Goal: Information Seeking & Learning: Learn about a topic

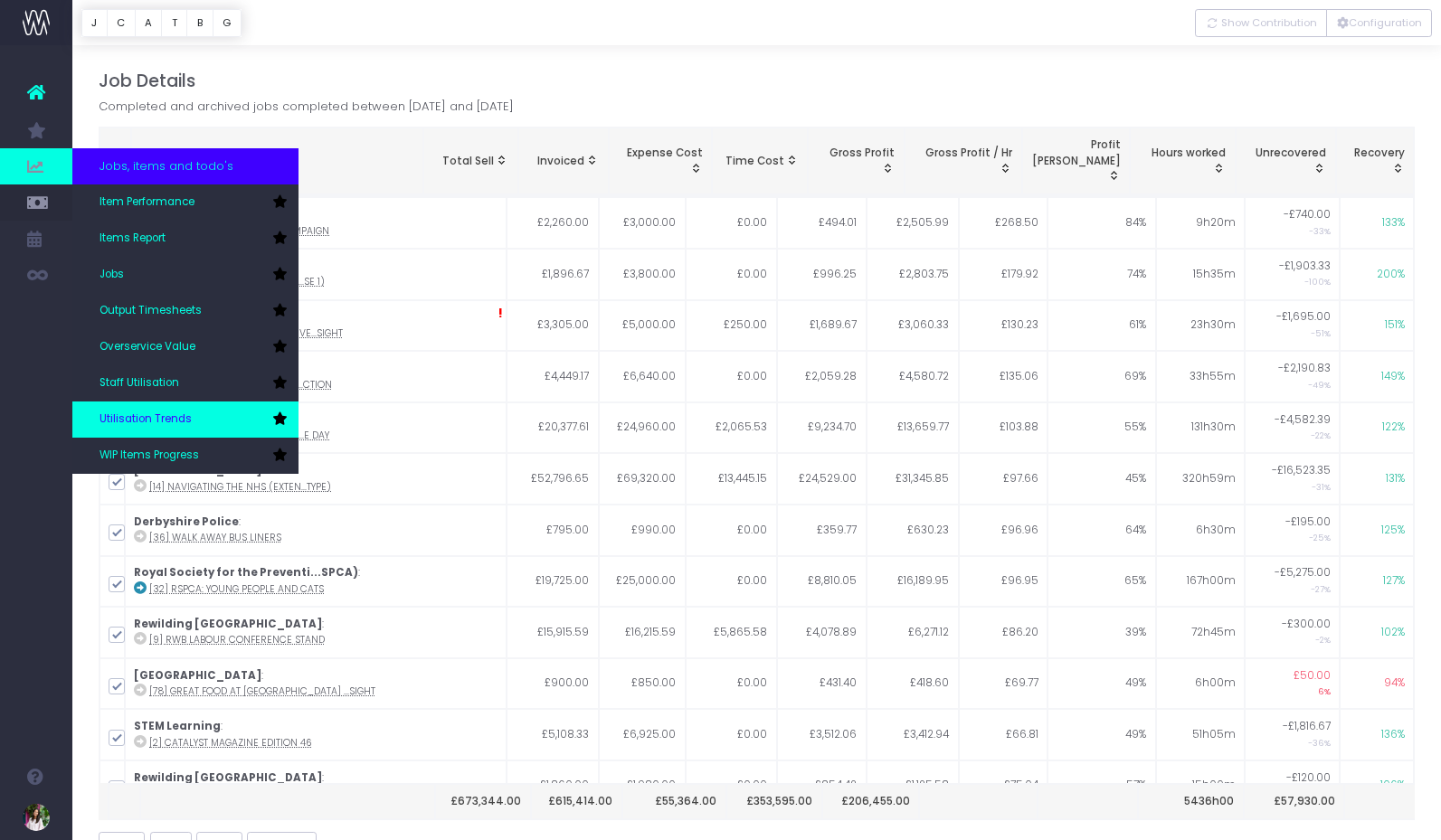
scroll to position [86, 0]
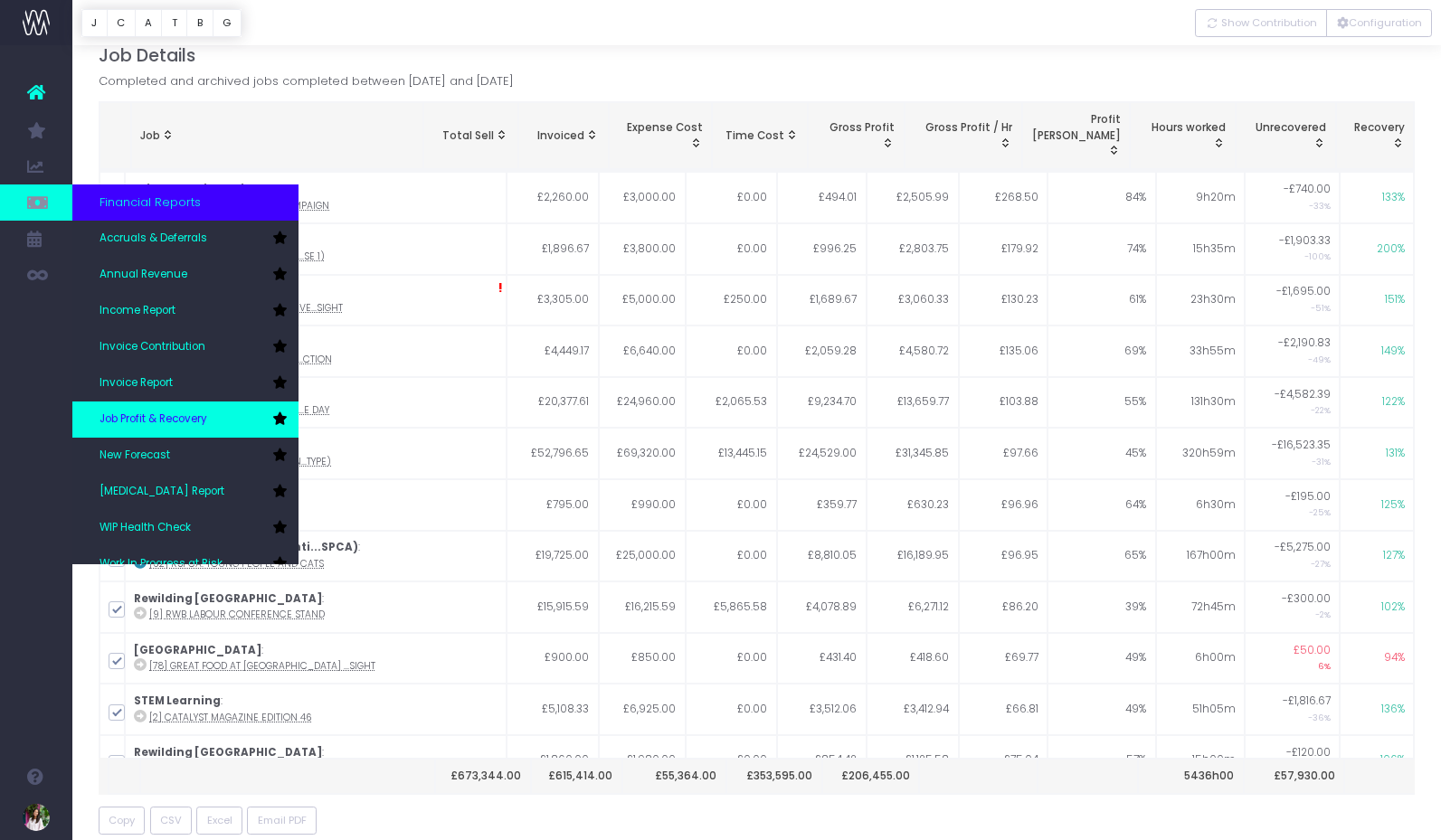
click at [170, 418] on span "Job Profit & Recovery" at bounding box center [153, 420] width 108 height 16
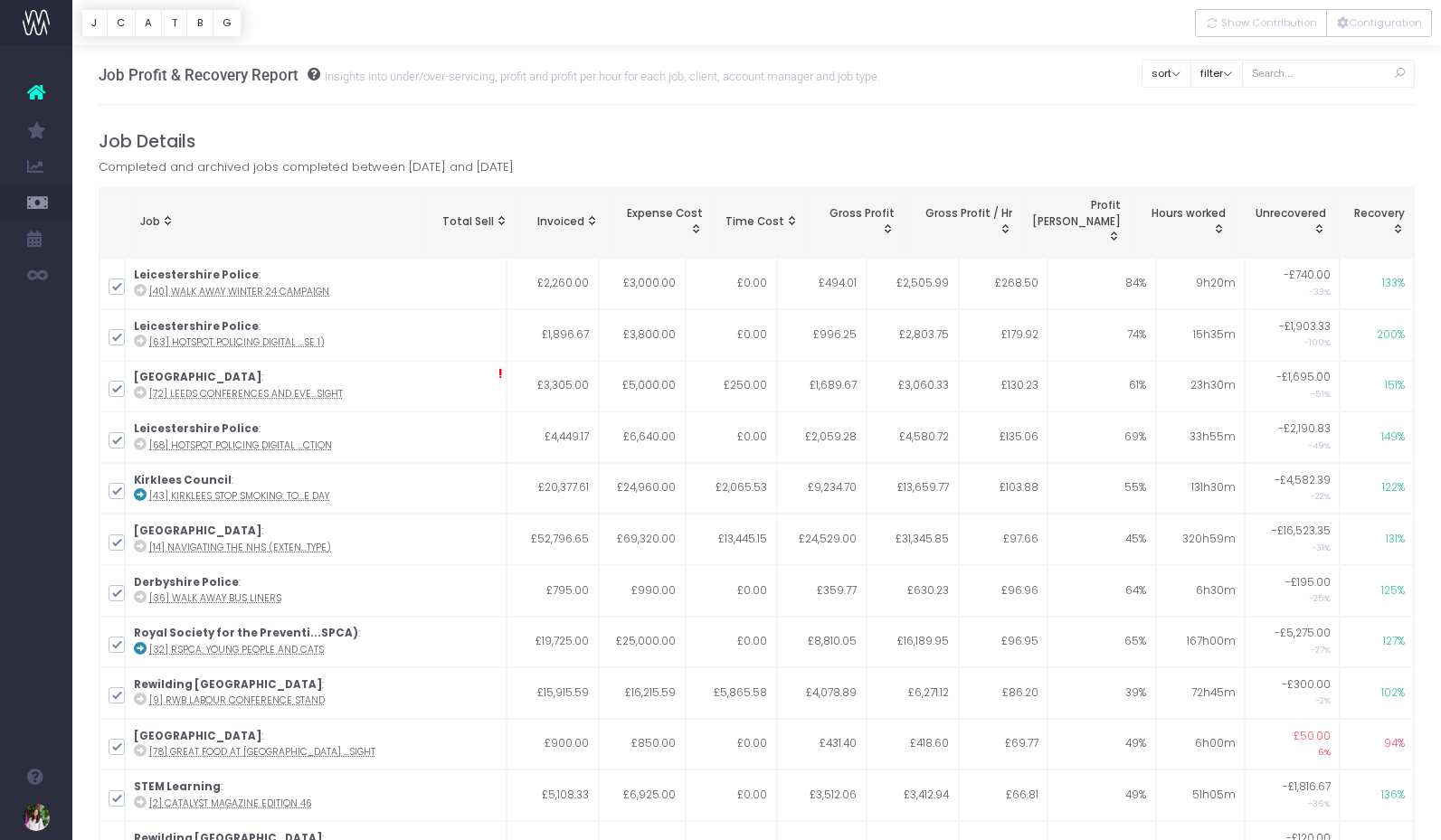
click at [1112, 229] on span "Profit Margin: activate to sort column ascending" at bounding box center [1113, 236] width 15 height 15
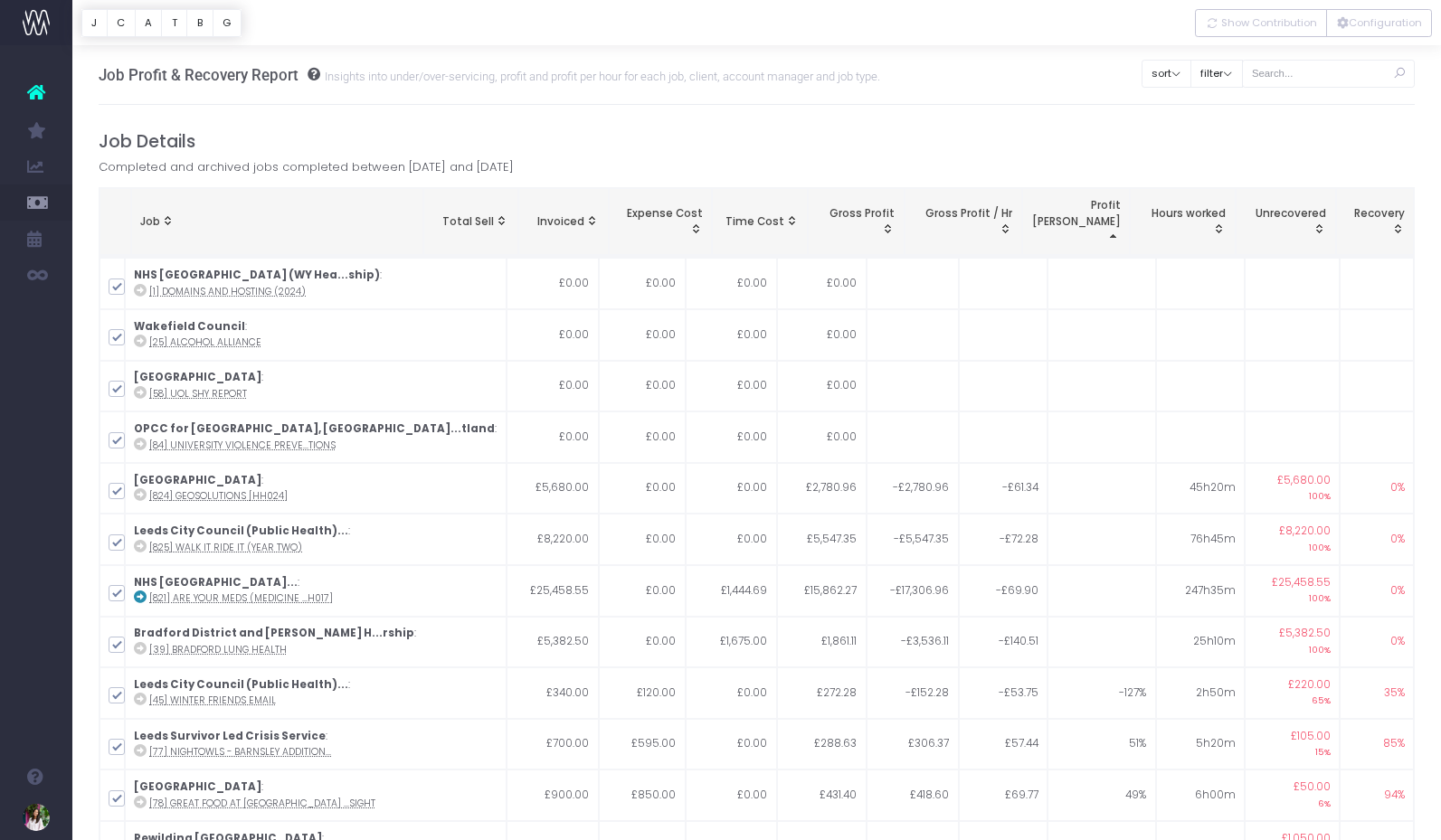
click at [1111, 229] on span "Profit Margin: activate to sort column descending" at bounding box center [1113, 236] width 15 height 15
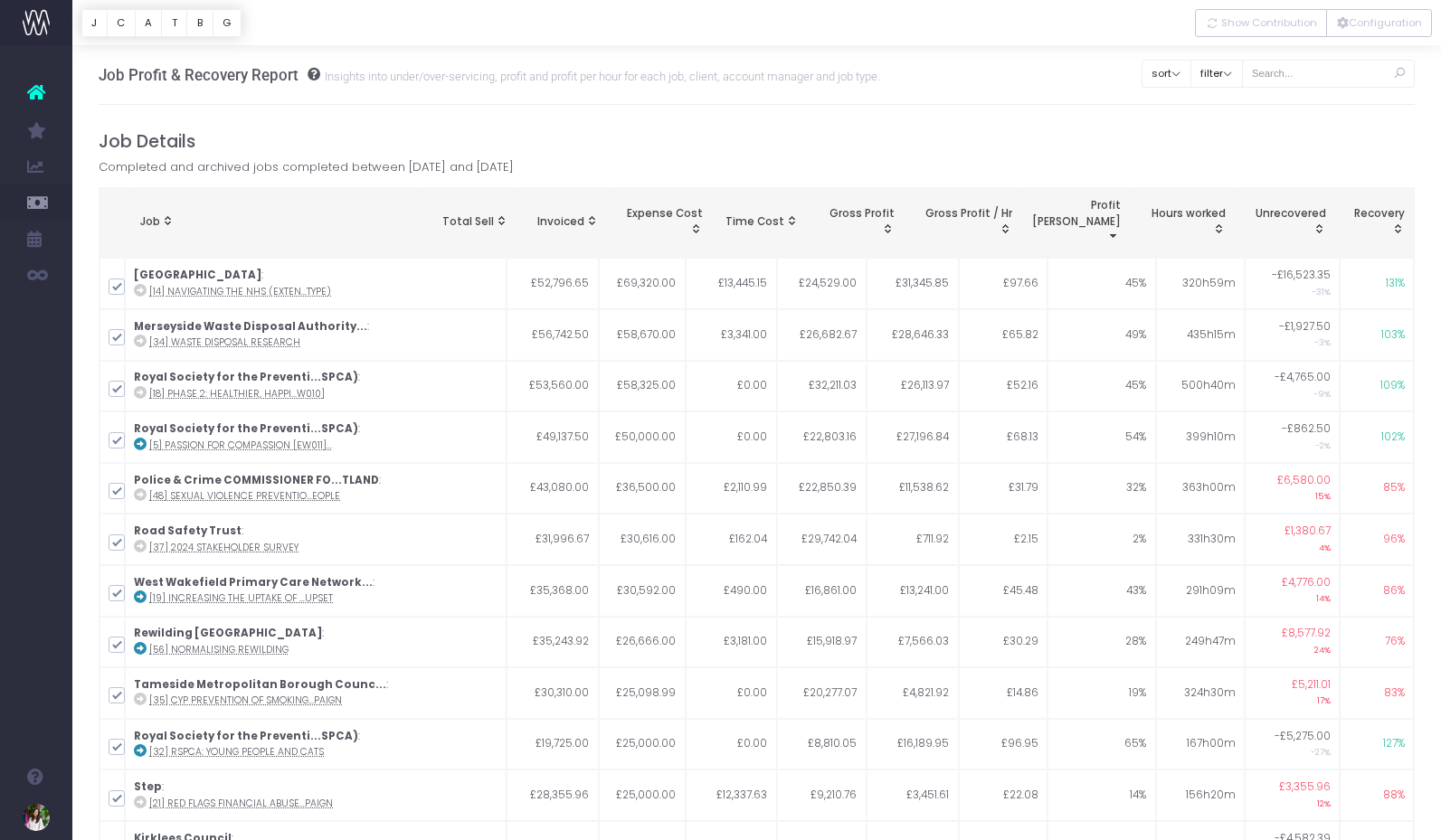
scroll to position [3, 0]
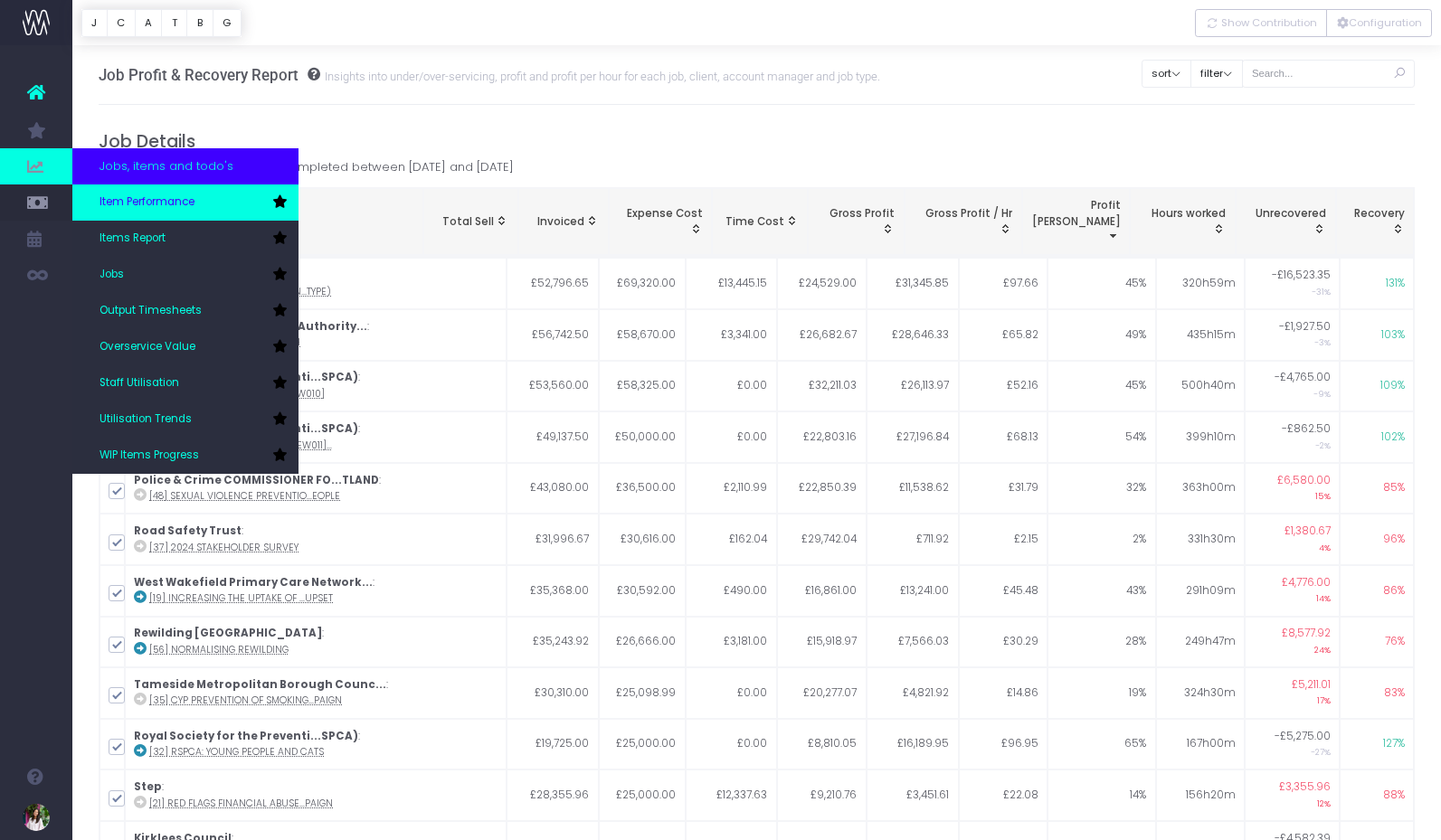
click at [137, 209] on span "Item Performance" at bounding box center [147, 203] width 95 height 16
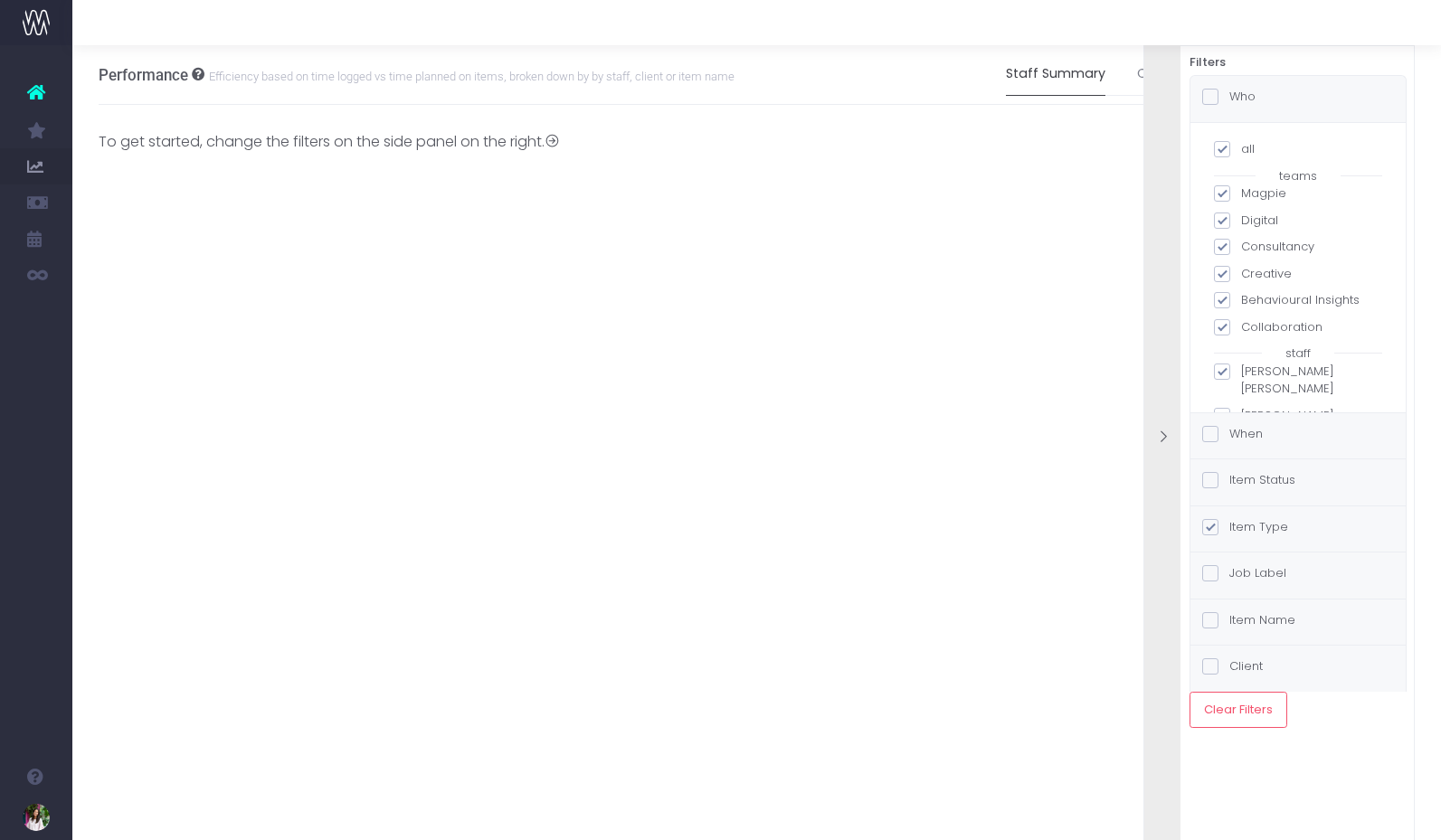
click at [1225, 190] on span at bounding box center [1222, 194] width 16 height 16
click at [1241, 190] on input "Magpie" at bounding box center [1246, 190] width 12 height 12
checkbox input "false"
checkbox input "true"
checkbox input "false"
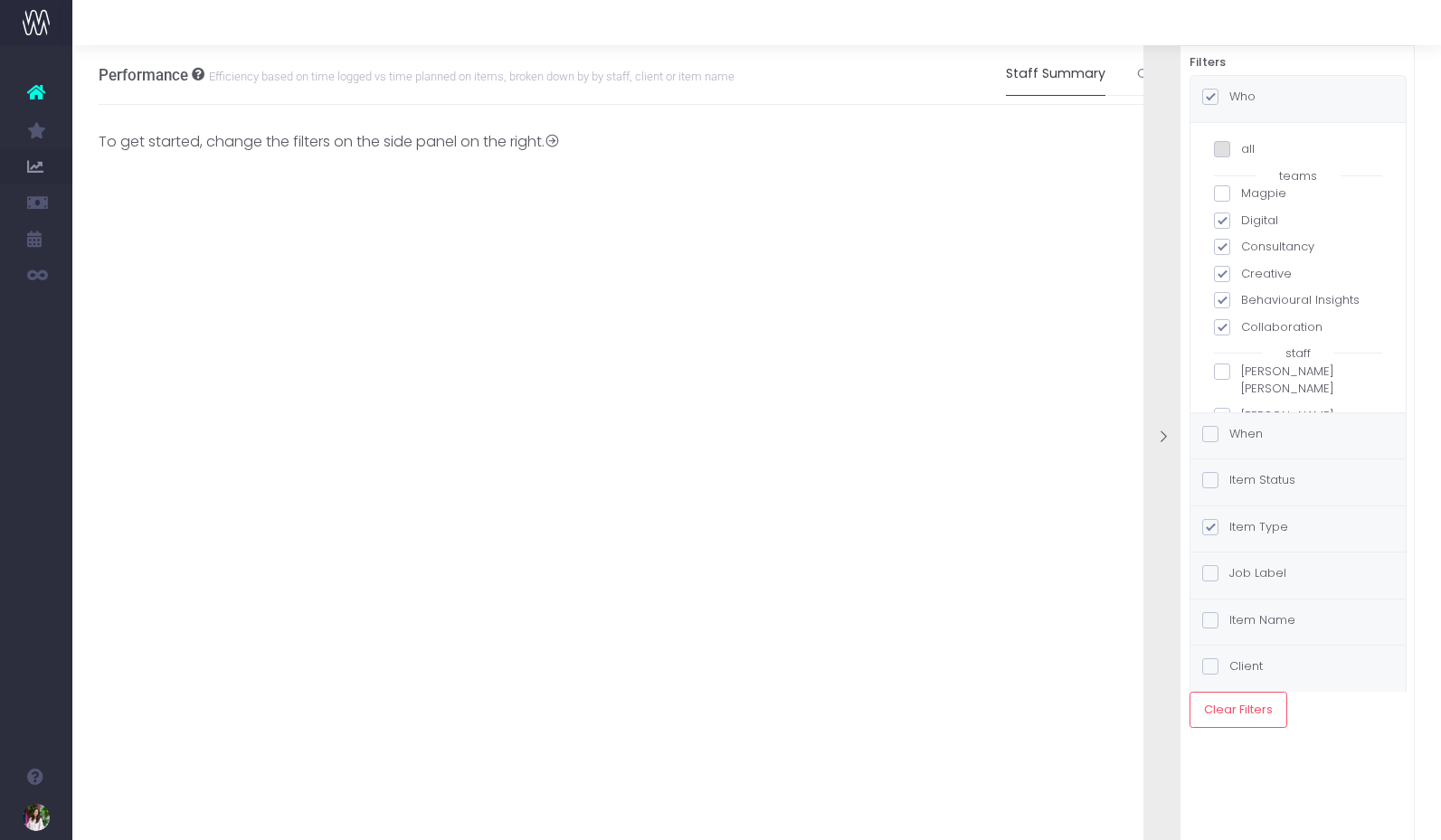
checkbox input "false"
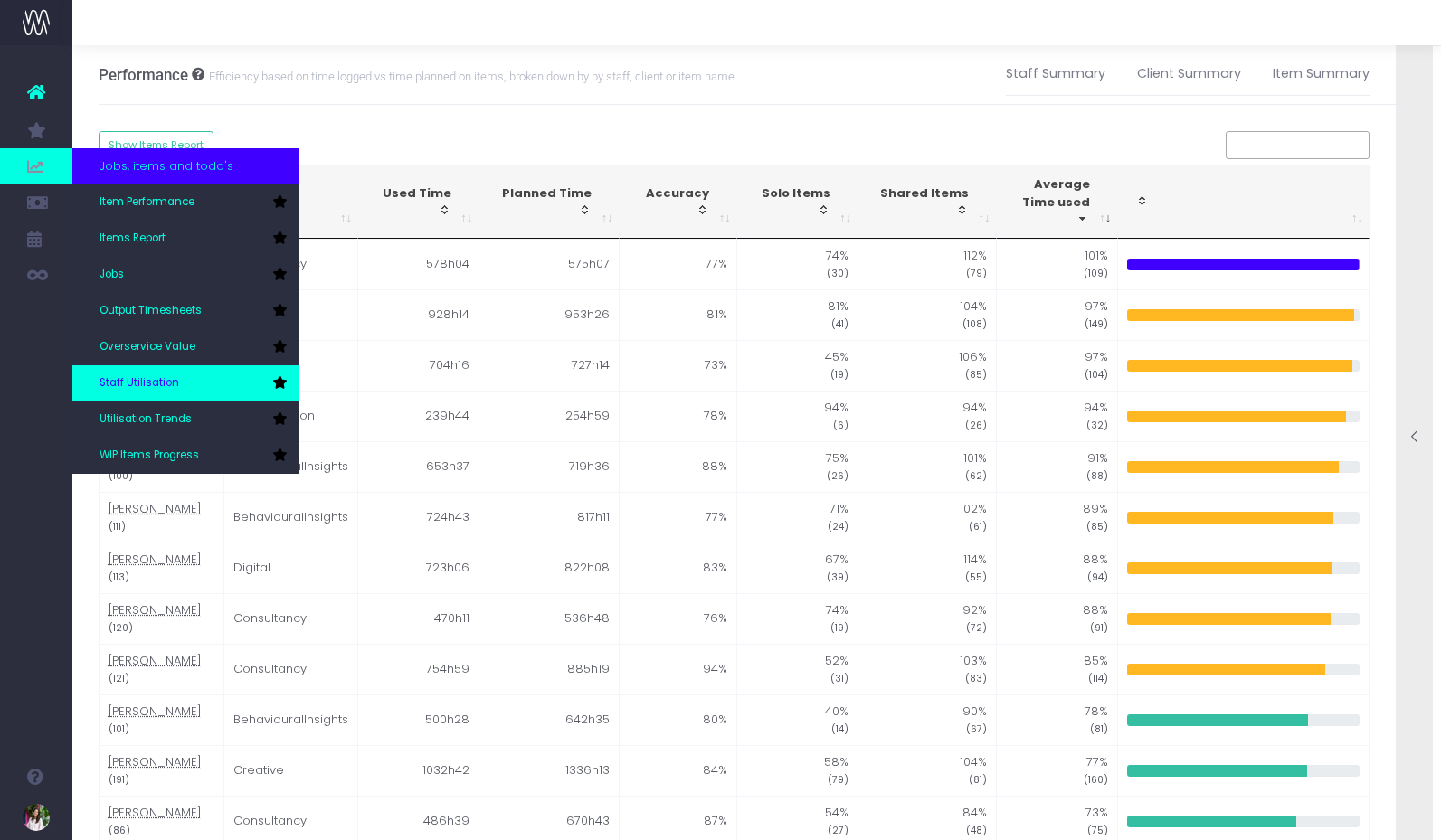
click at [164, 383] on span "Staff Utilisation" at bounding box center [139, 383] width 79 height 16
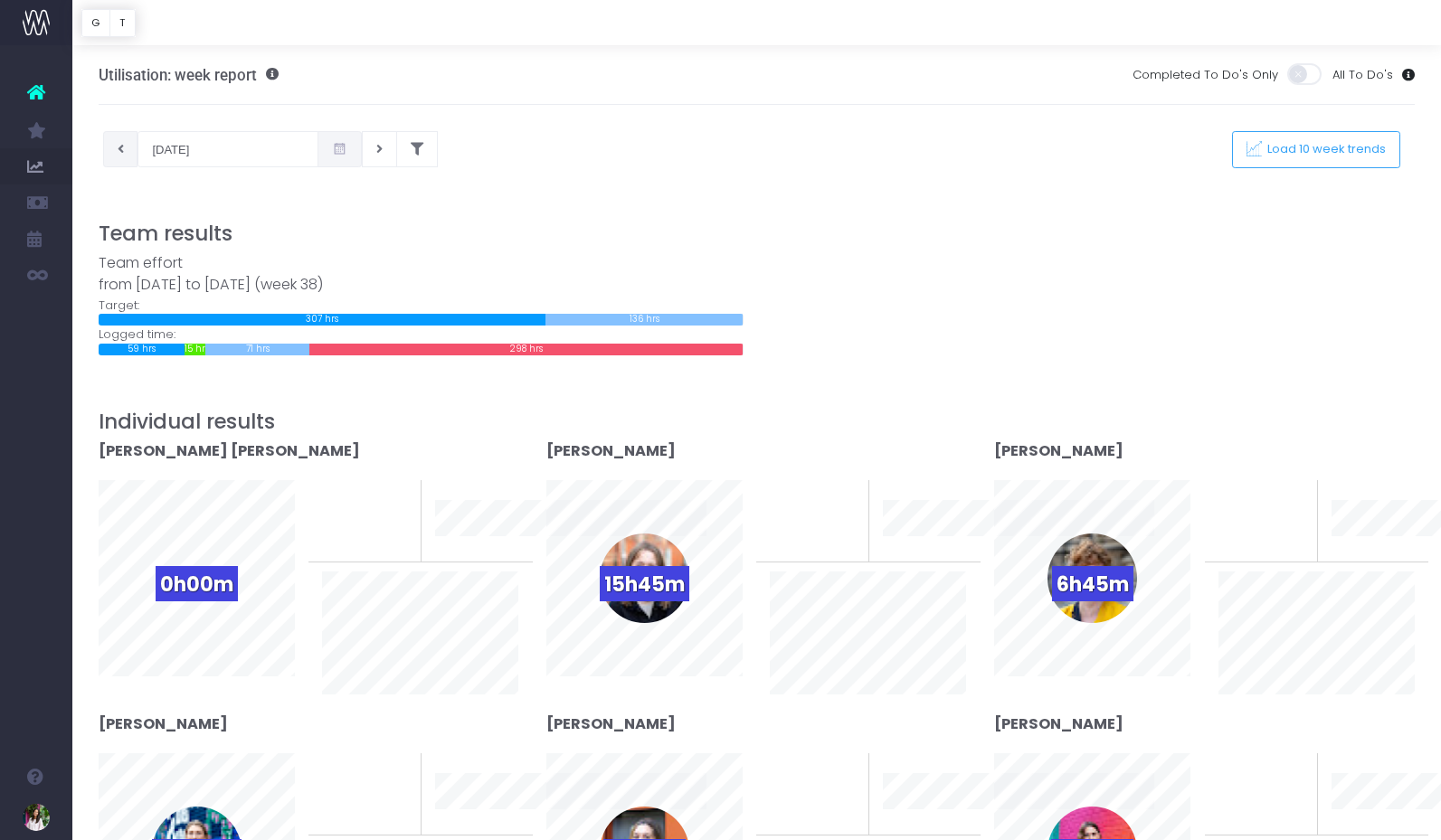
click at [121, 149] on icon at bounding box center [121, 149] width 6 height 0
type input "10-09-2025"
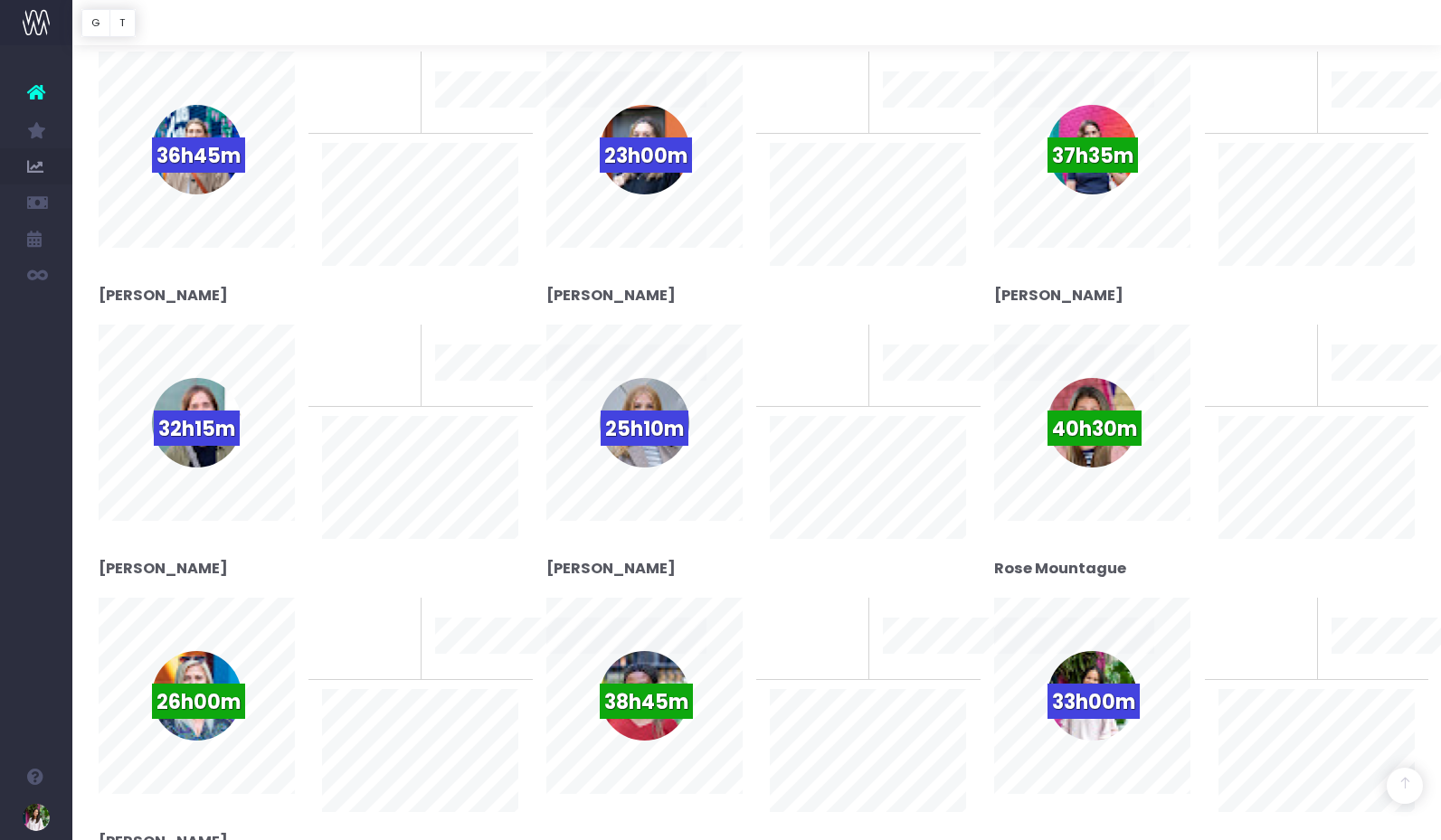
scroll to position [698, 0]
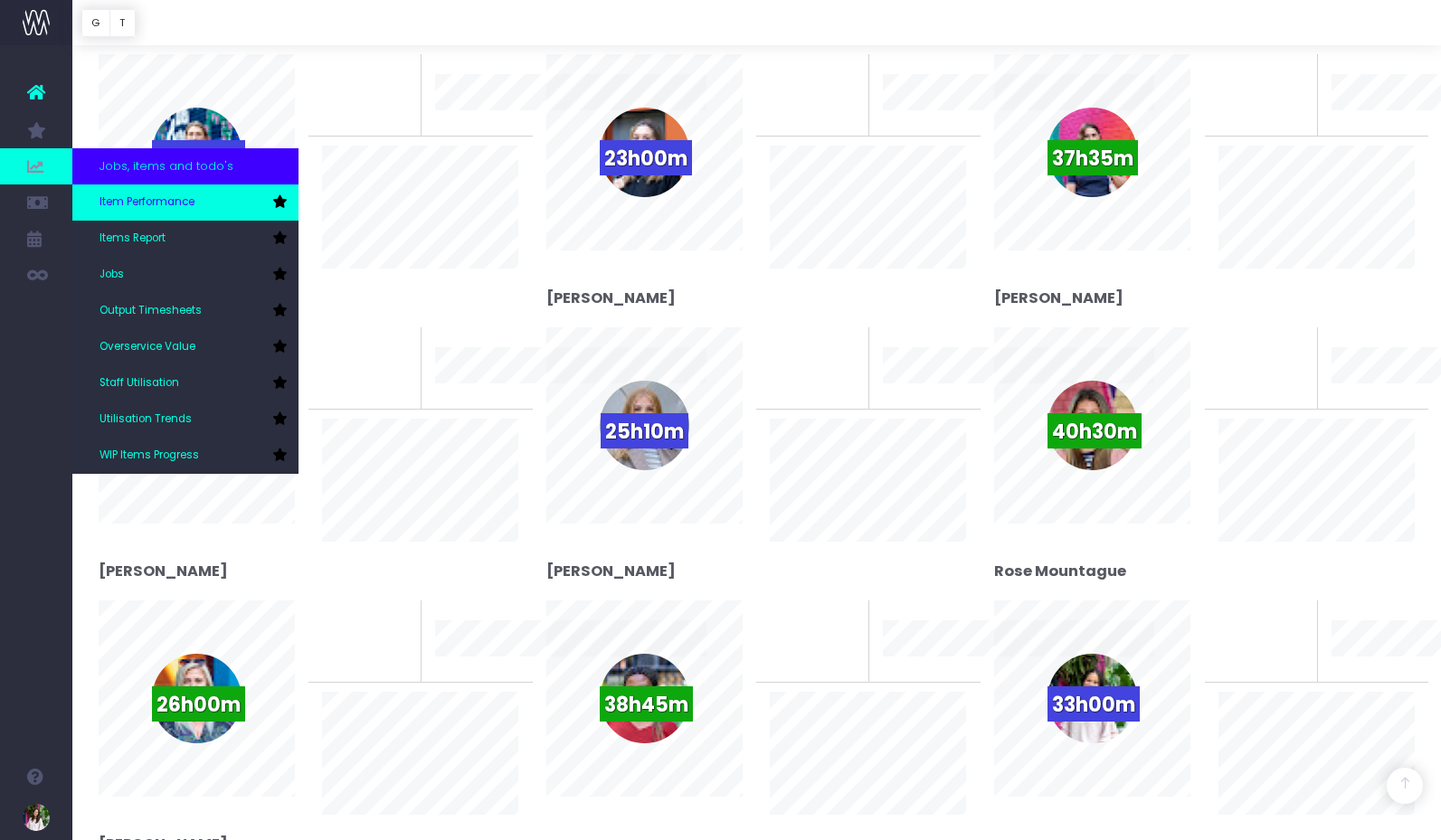
click at [132, 200] on span "Item Performance" at bounding box center [147, 203] width 95 height 16
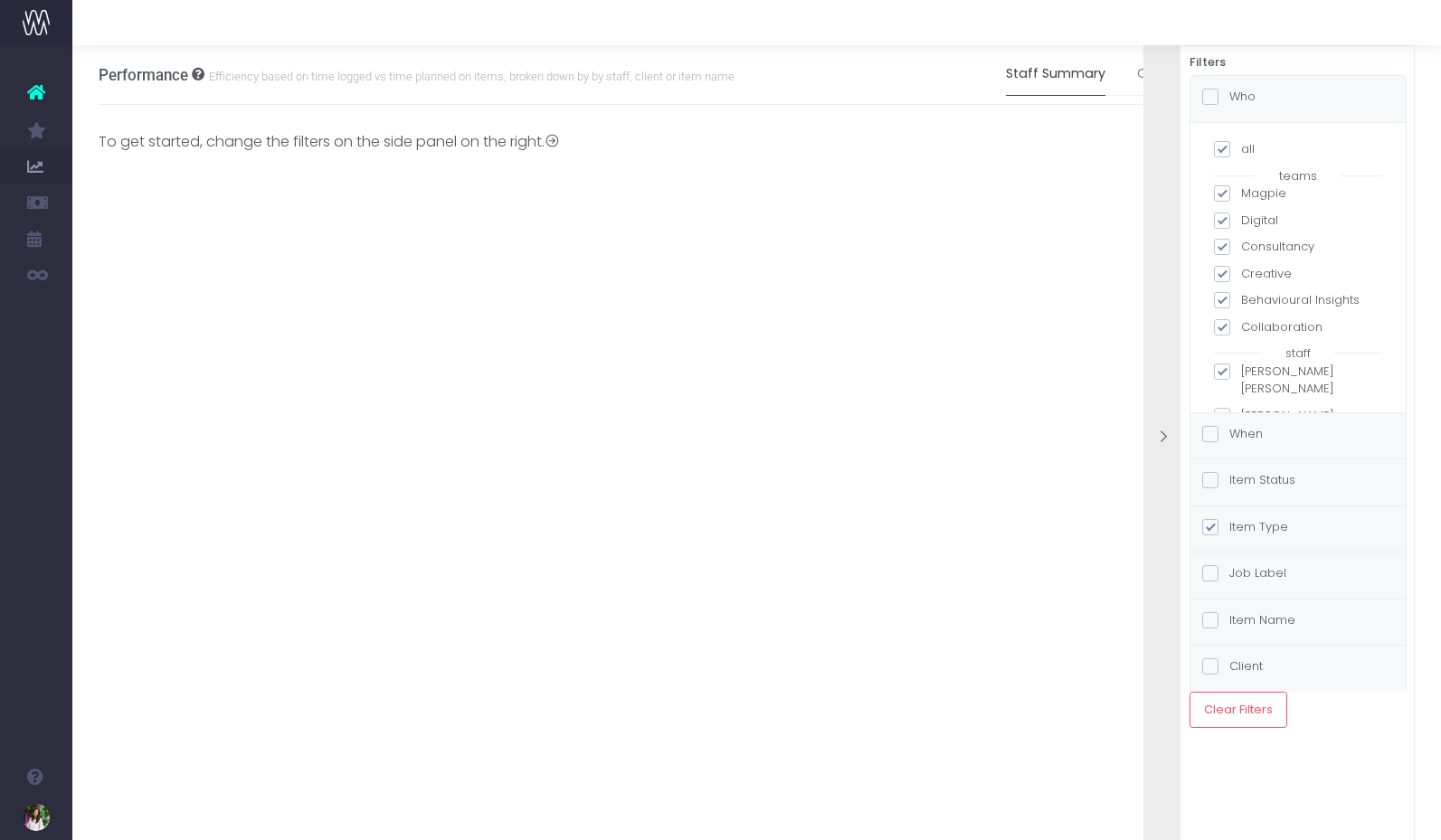
click at [1219, 145] on span at bounding box center [1222, 149] width 16 height 16
click at [1241, 145] on input "all" at bounding box center [1246, 145] width 12 height 12
checkbox input "false"
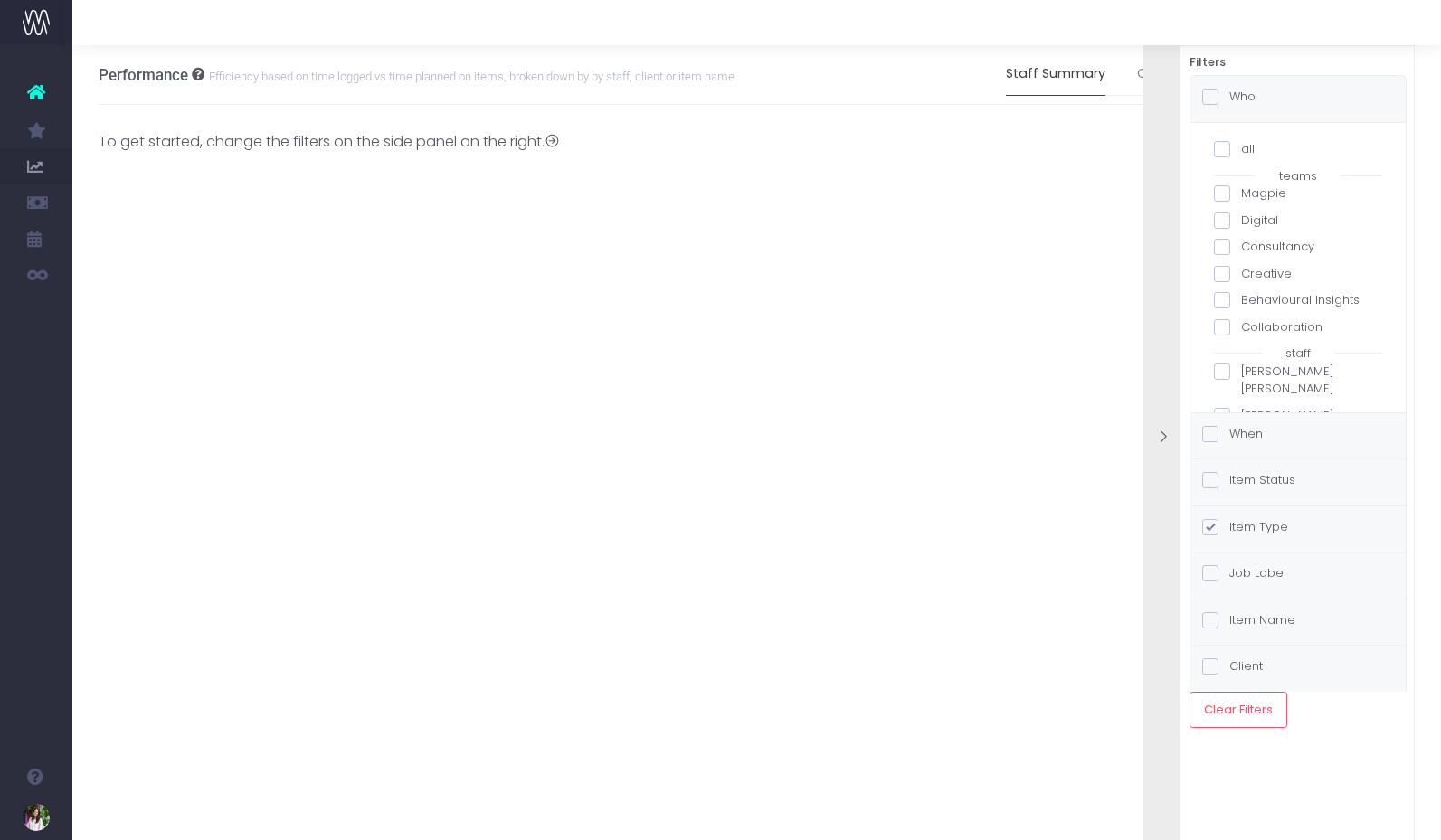
checkbox input "false"
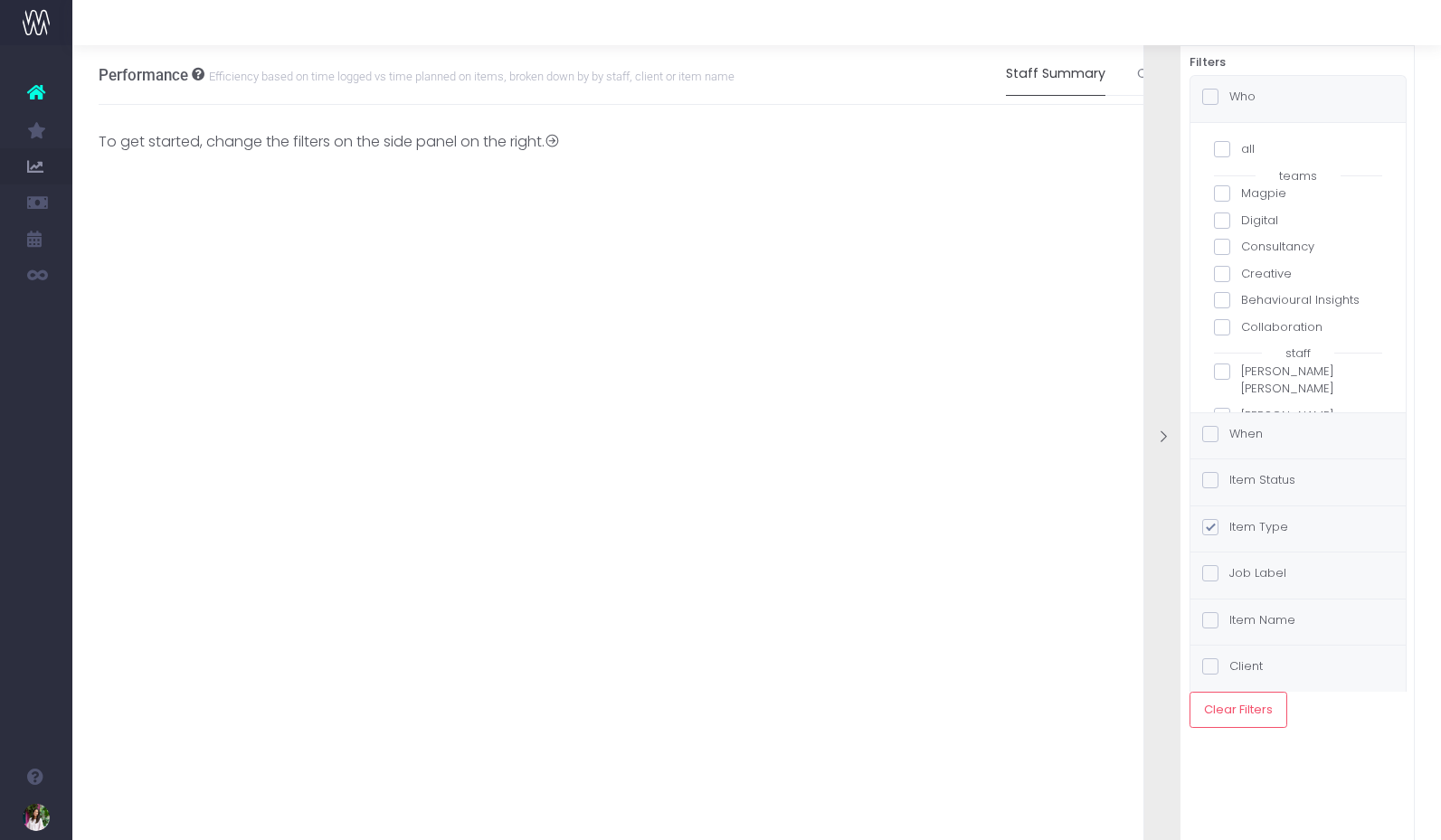
checkbox input "false"
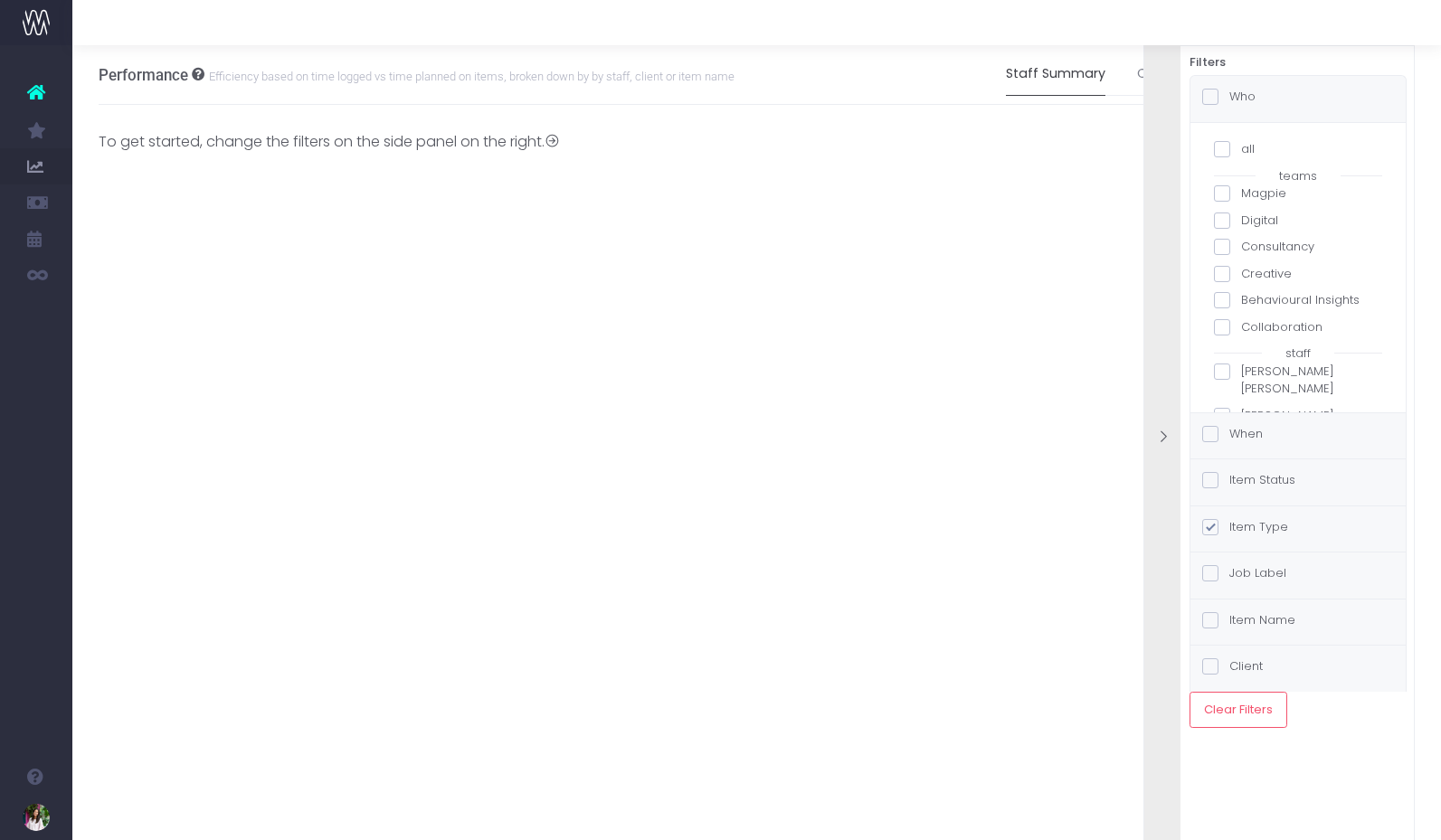
checkbox input "false"
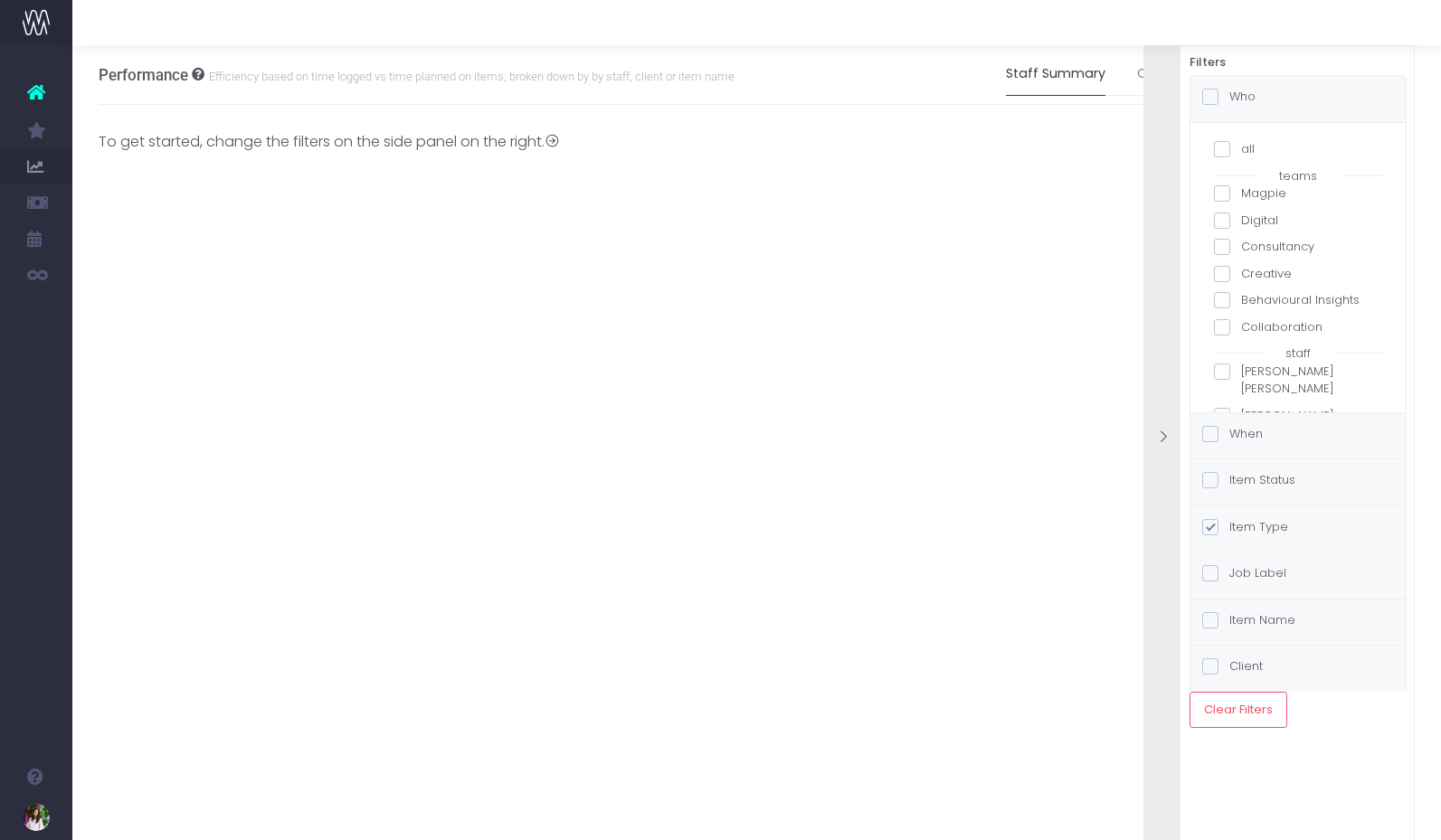
checkbox input "false"
click at [1224, 144] on span at bounding box center [1222, 149] width 16 height 16
click at [1241, 144] on input "all" at bounding box center [1246, 145] width 12 height 12
checkbox input "true"
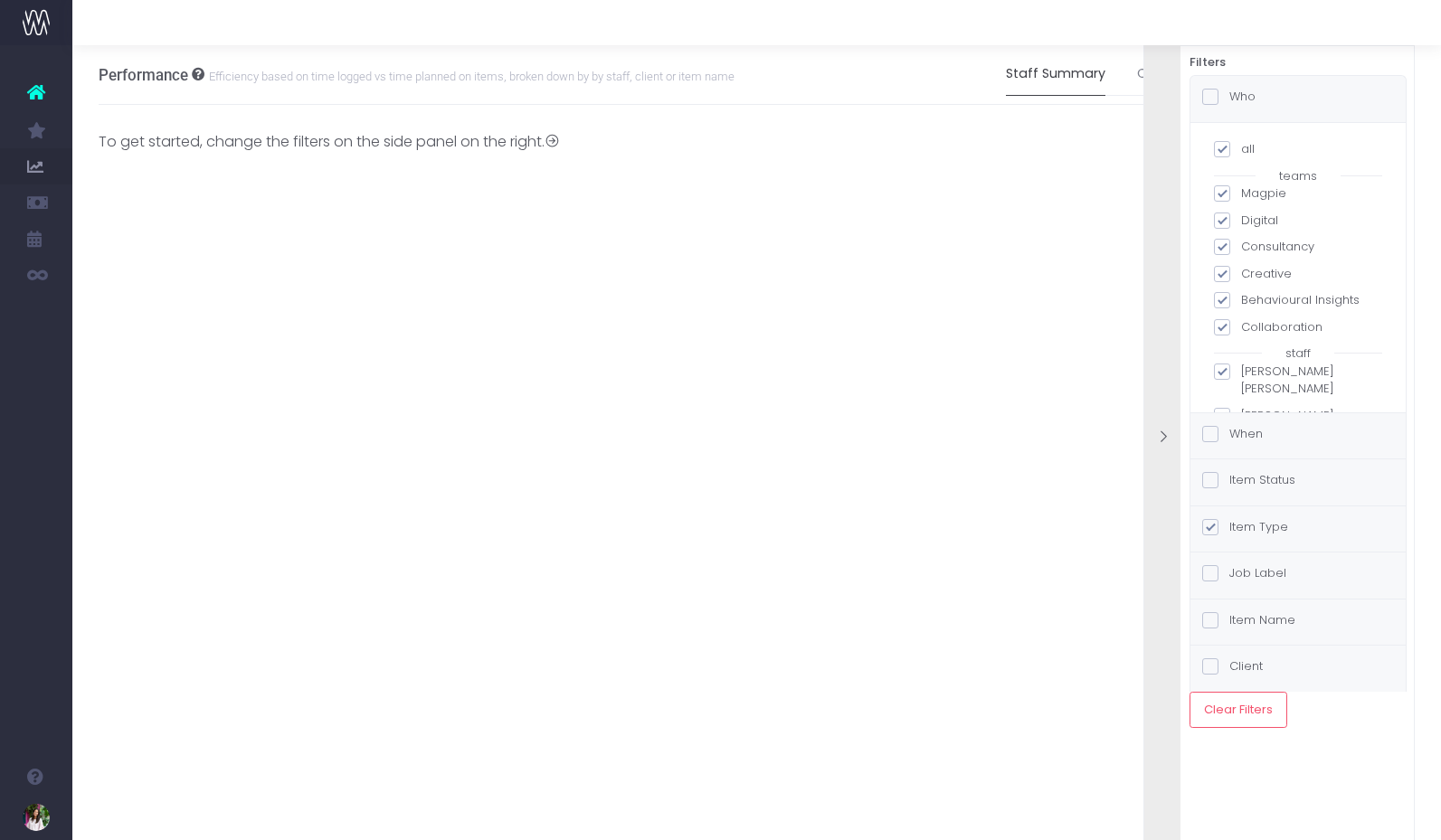
checkbox input "true"
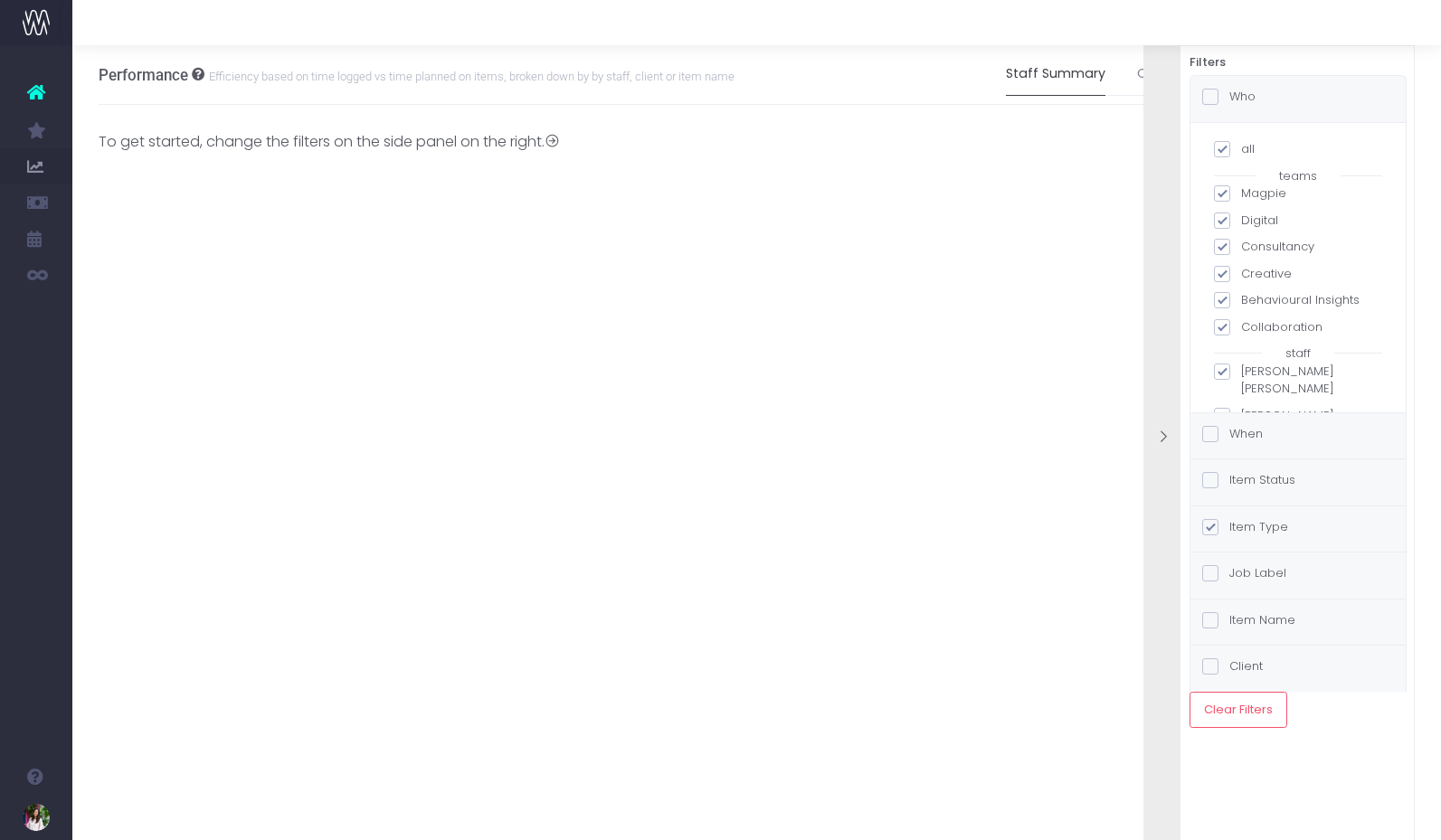
checkbox input "true"
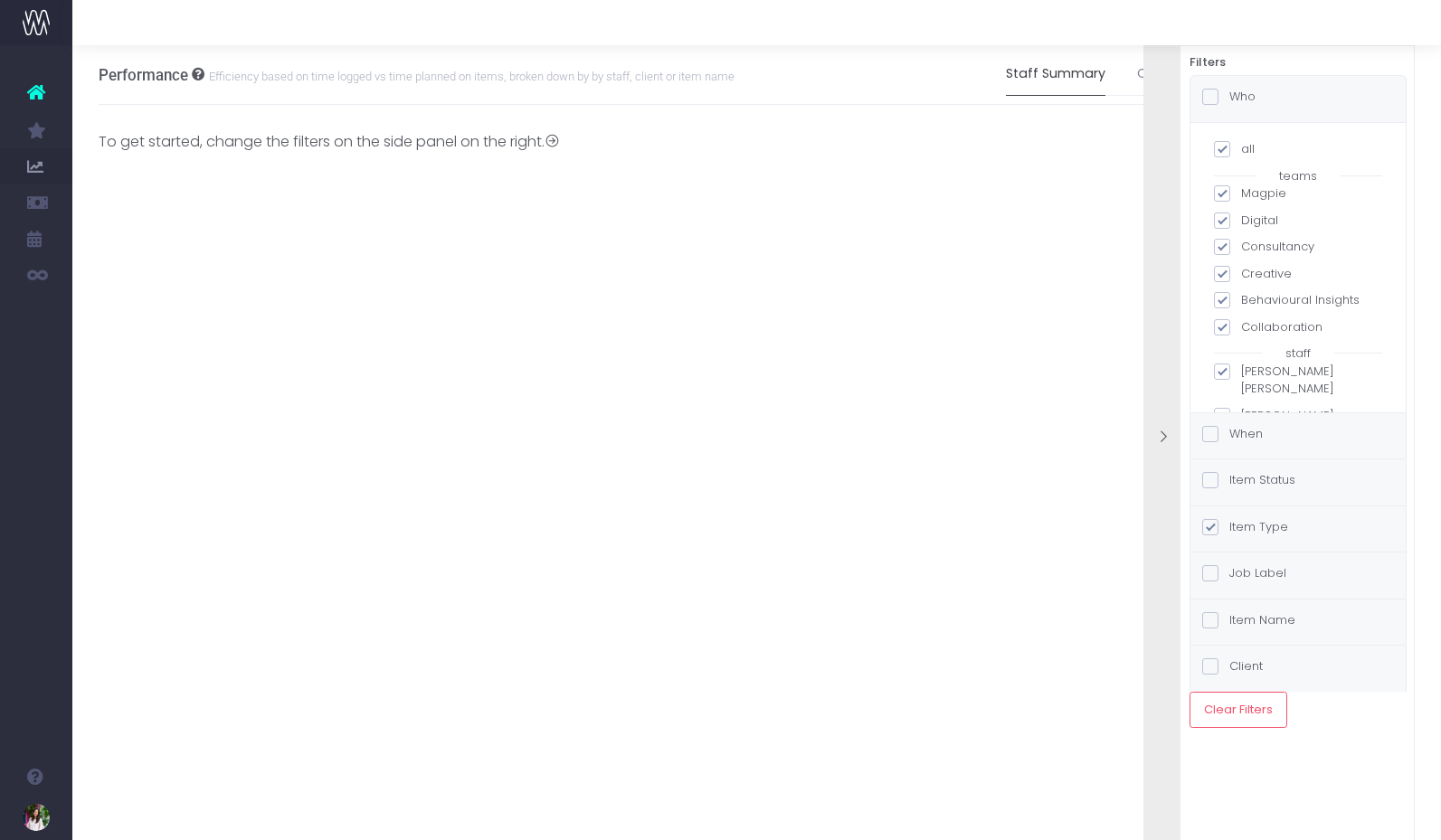
checkbox input "true"
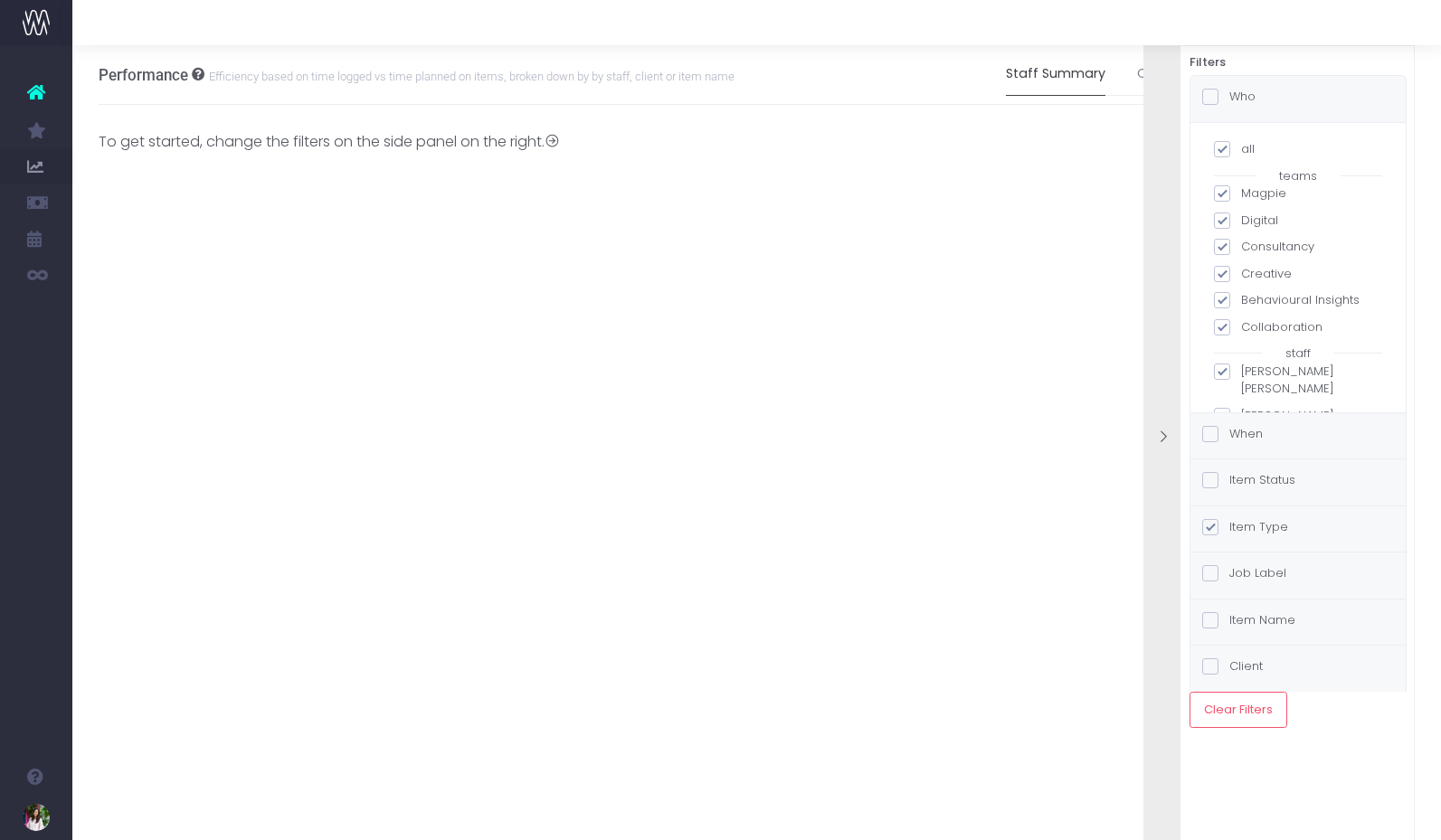
checkbox input "true"
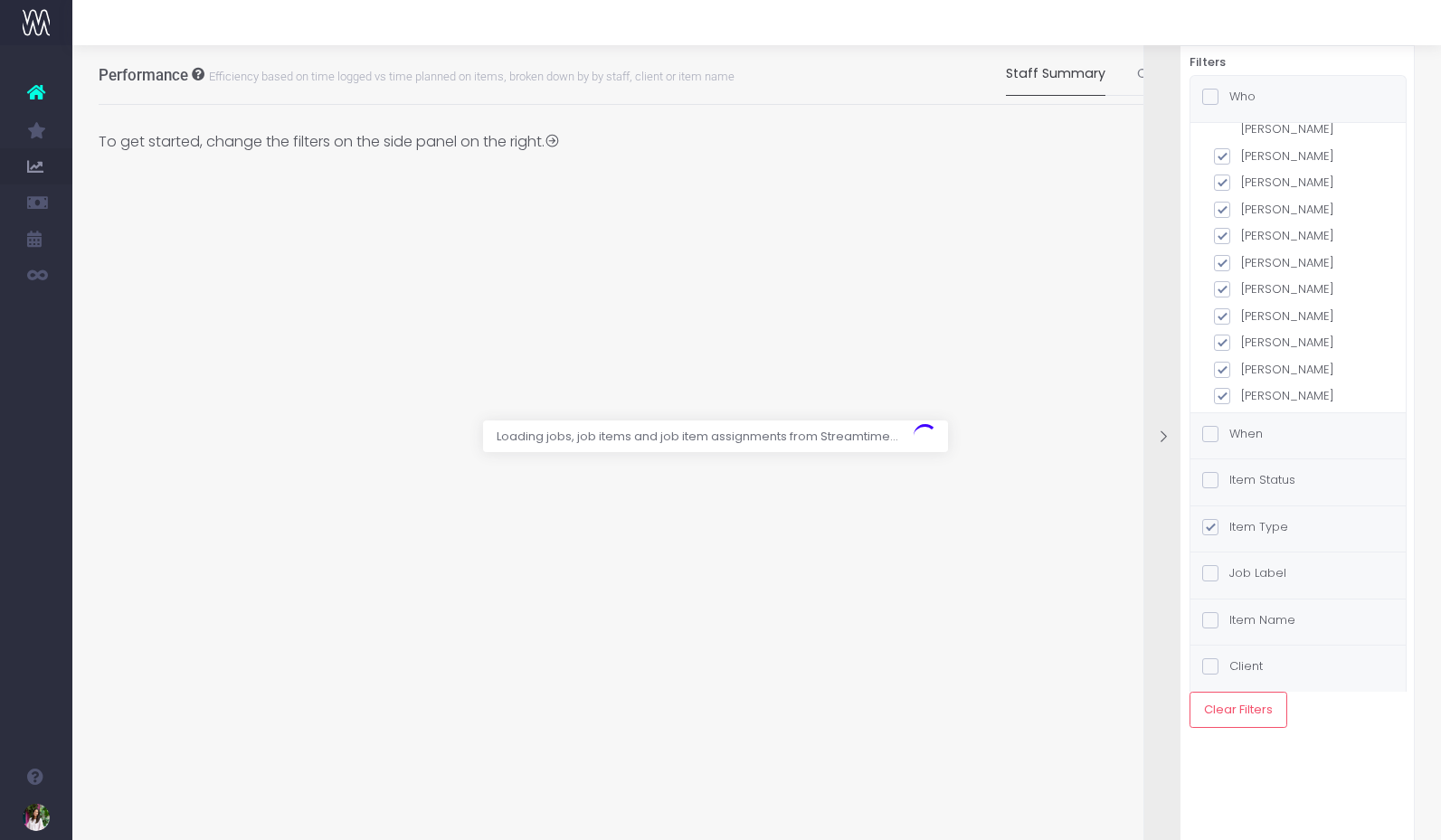
scroll to position [310, 0]
click at [1262, 437] on div "When" at bounding box center [1298, 436] width 216 height 47
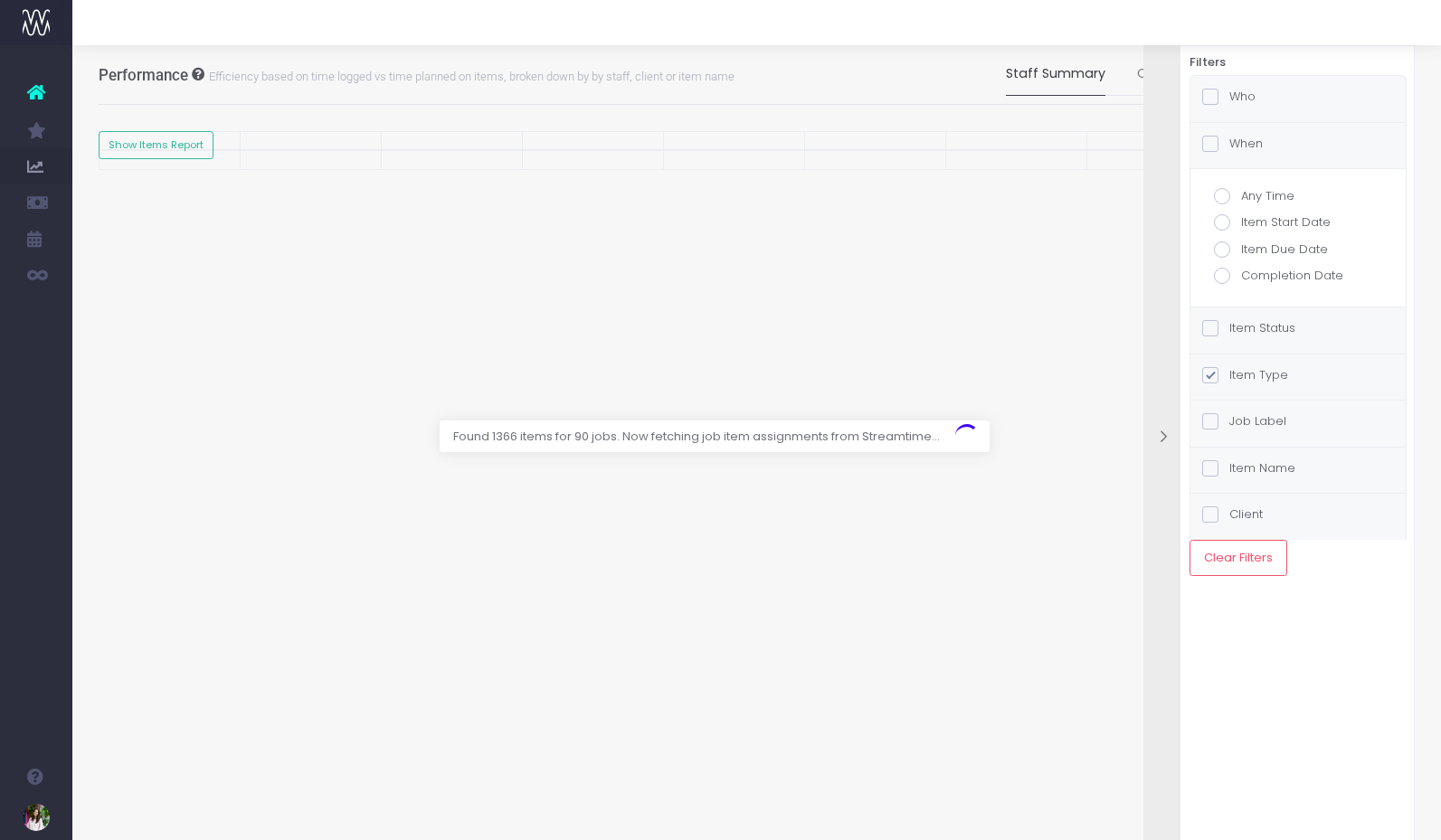
click at [1268, 333] on label "Item Status" at bounding box center [1248, 329] width 93 height 18
click at [1241, 331] on input "Item Status" at bounding box center [1235, 325] width 12 height 12
click at [1224, 303] on span at bounding box center [1222, 308] width 16 height 16
click at [1241, 303] on input "Done" at bounding box center [1246, 304] width 12 height 12
checkbox input "false"
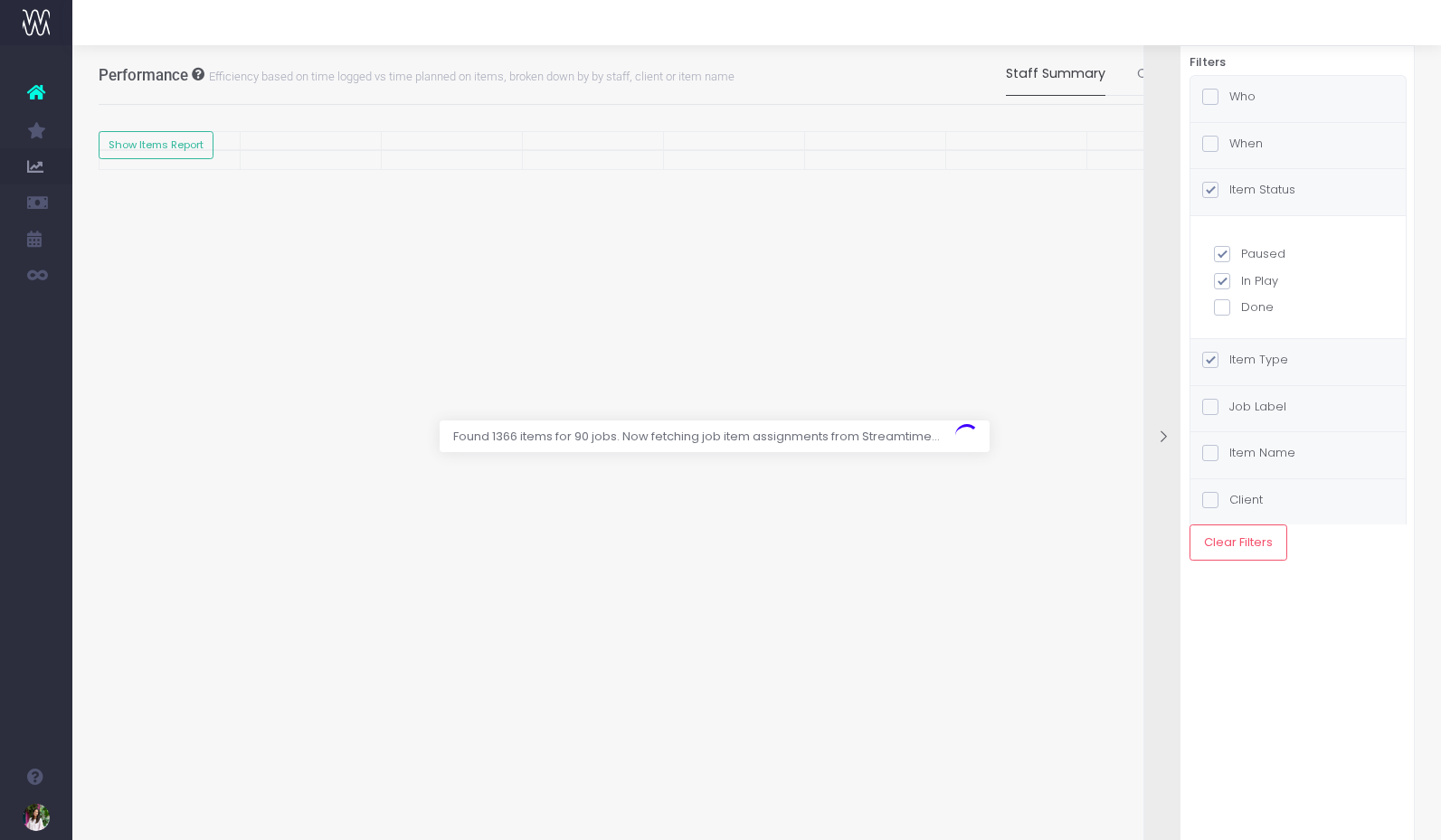
checkbox input "true"
click at [1225, 248] on span at bounding box center [1222, 254] width 16 height 16
click at [1241, 248] on input "Paused" at bounding box center [1246, 250] width 12 height 12
checkbox input "false"
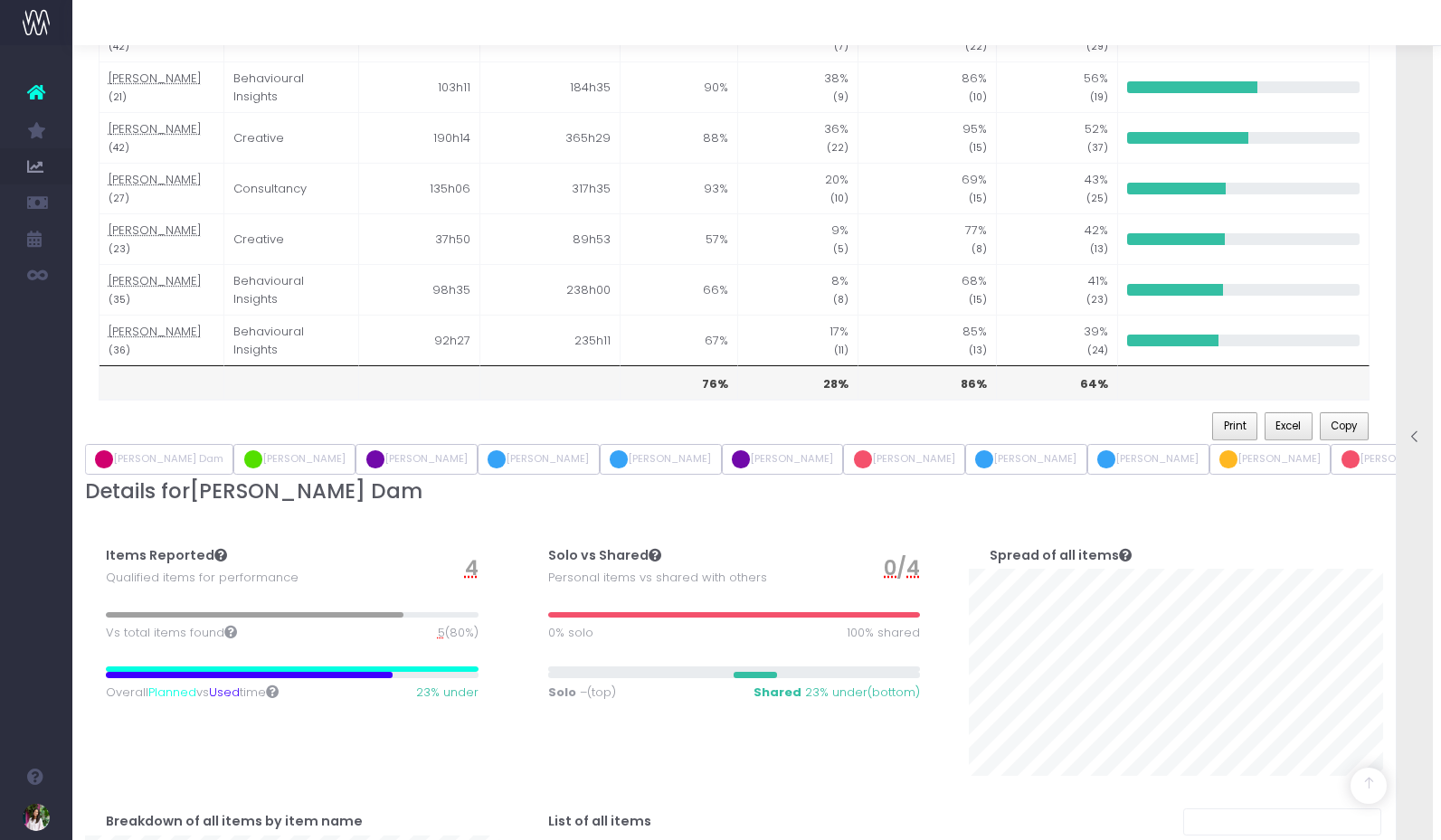
scroll to position [0, 0]
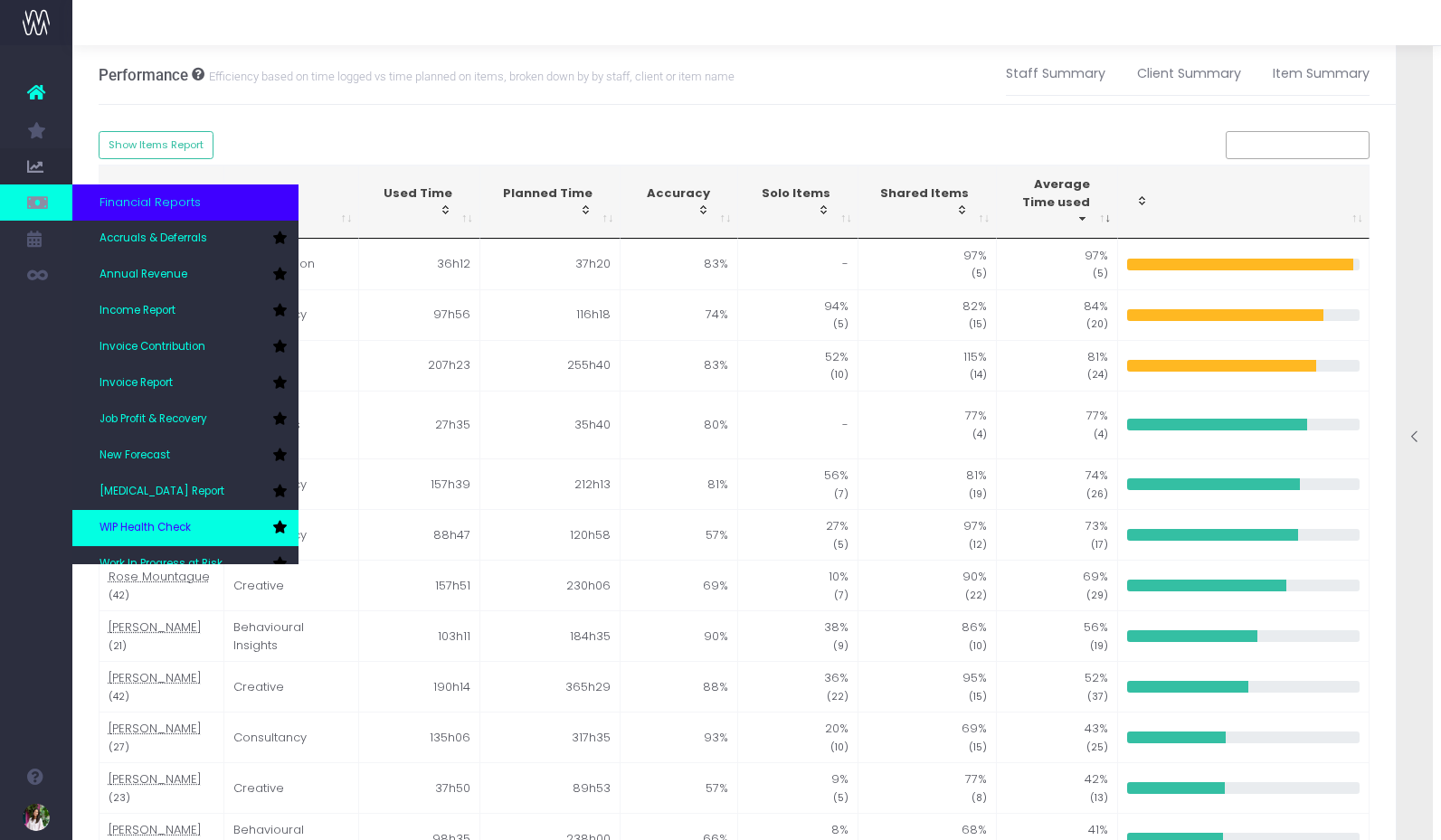
click at [205, 516] on link "WIP Health Check" at bounding box center [185, 529] width 226 height 37
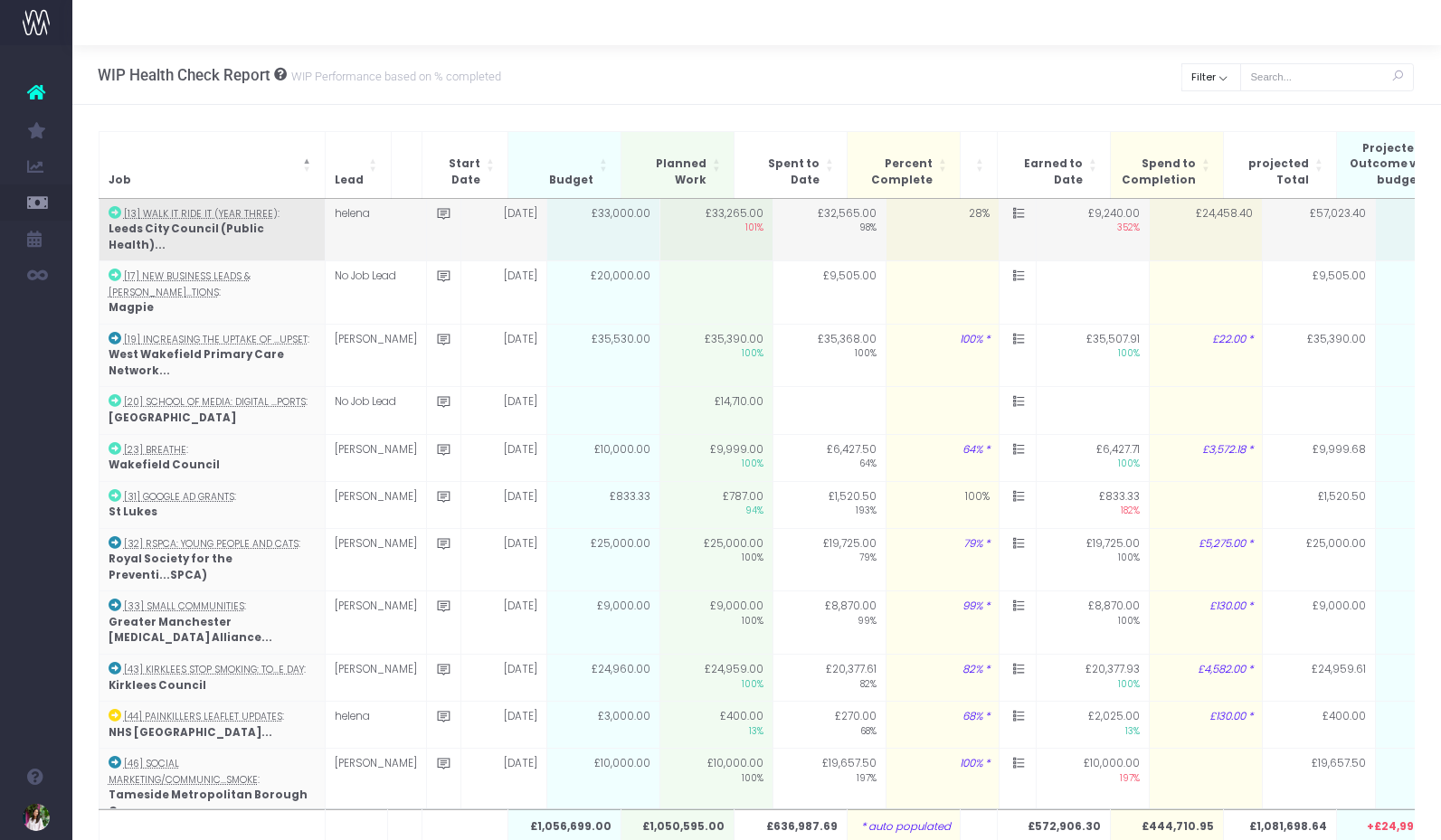
scroll to position [0, 3]
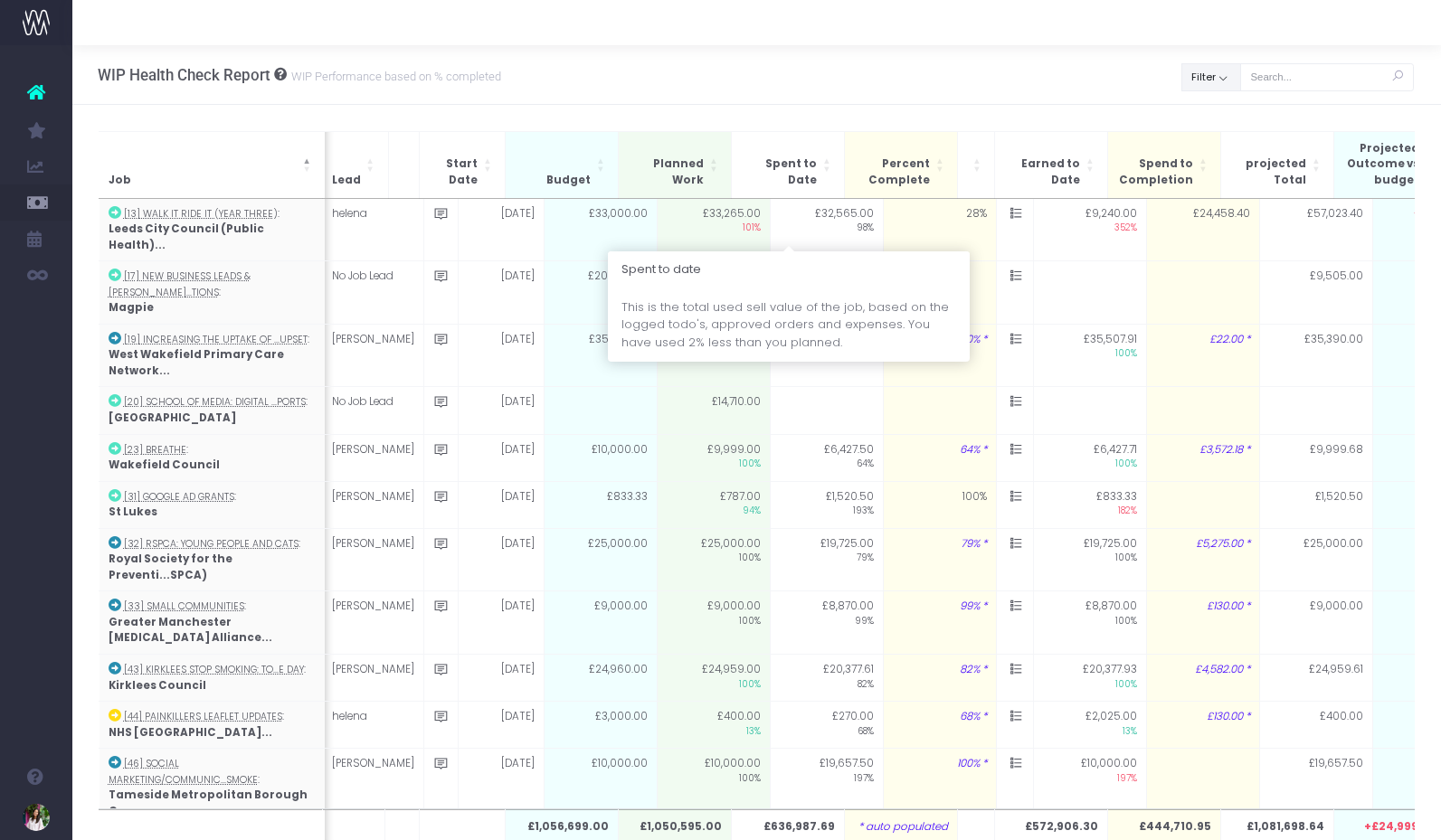
click at [1229, 75] on button "Filter" at bounding box center [1210, 77] width 59 height 28
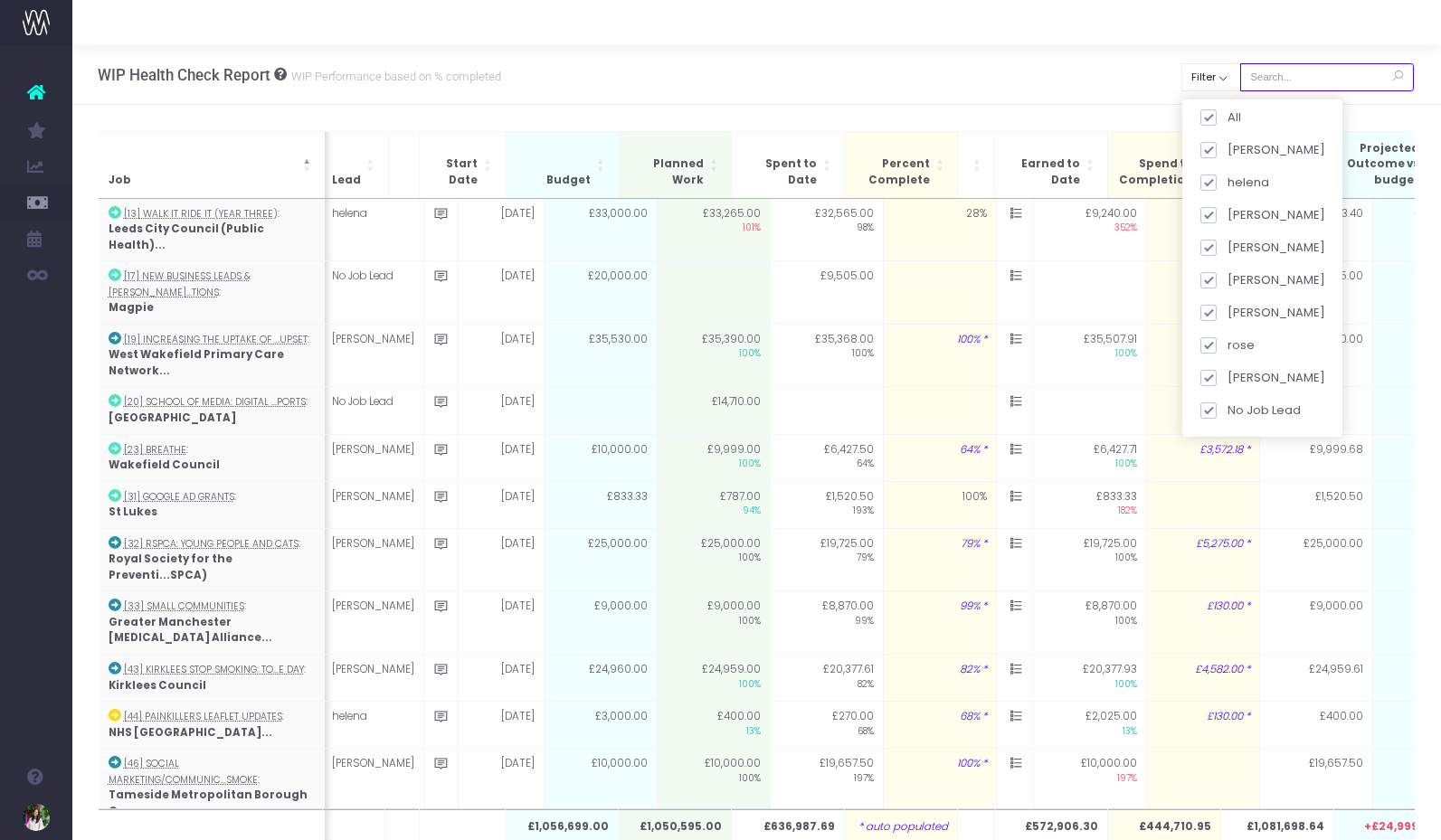
click at [1336, 75] on input "text" at bounding box center [1327, 77] width 174 height 28
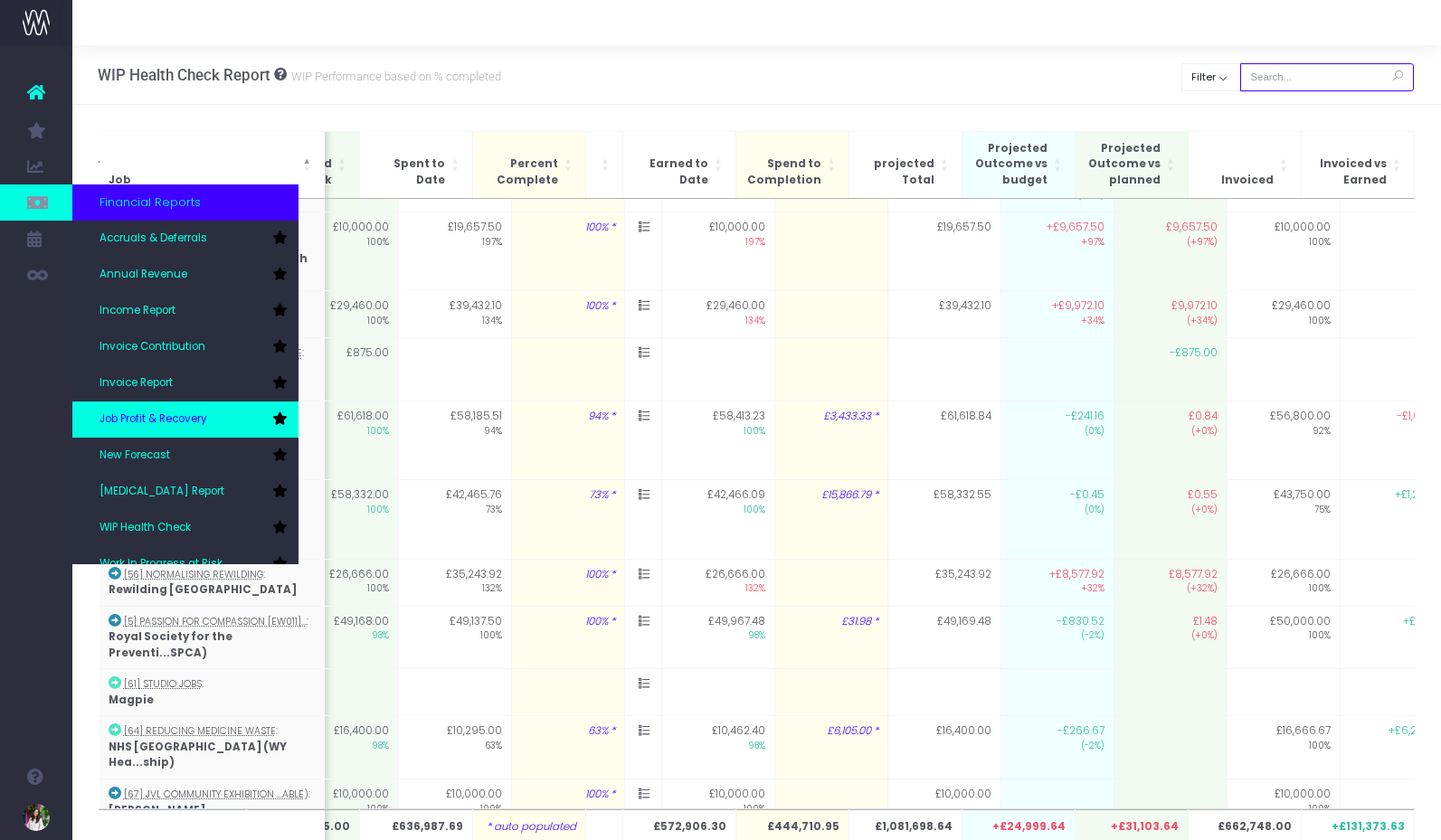
scroll to position [18, 0]
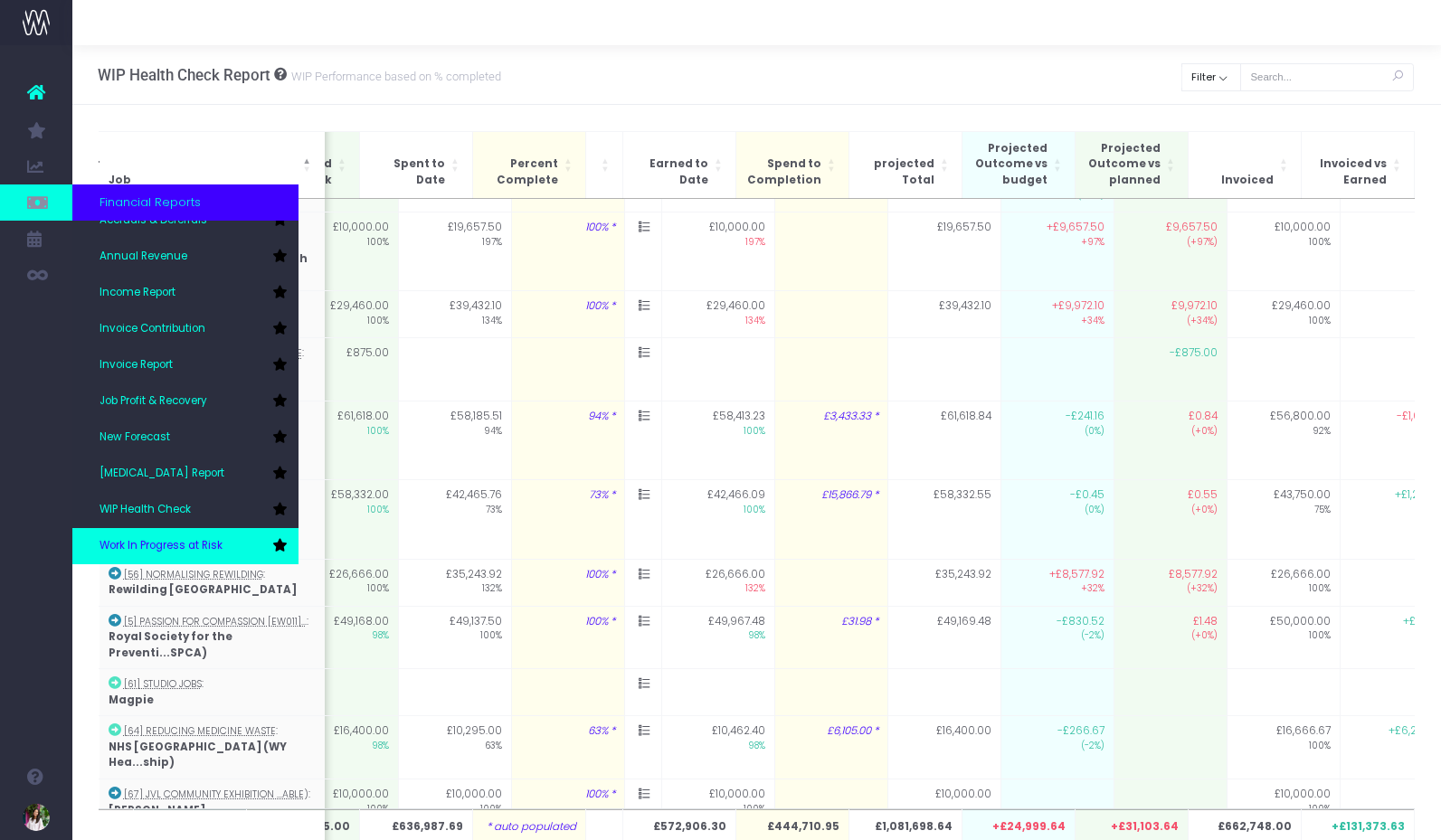
click at [205, 537] on link "Work In Progress at Risk" at bounding box center [185, 546] width 226 height 37
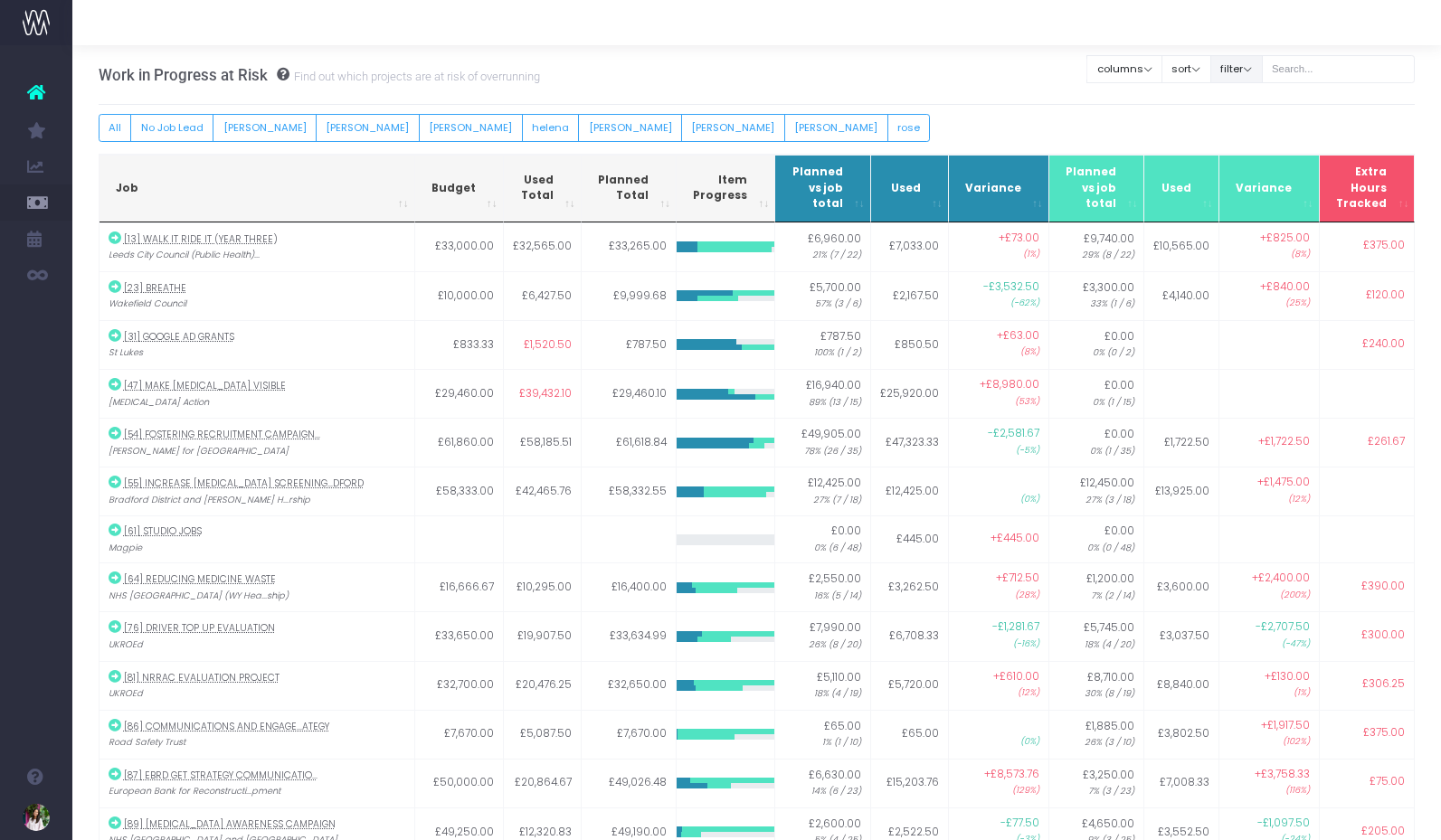
click at [1238, 68] on button "filter" at bounding box center [1236, 68] width 52 height 28
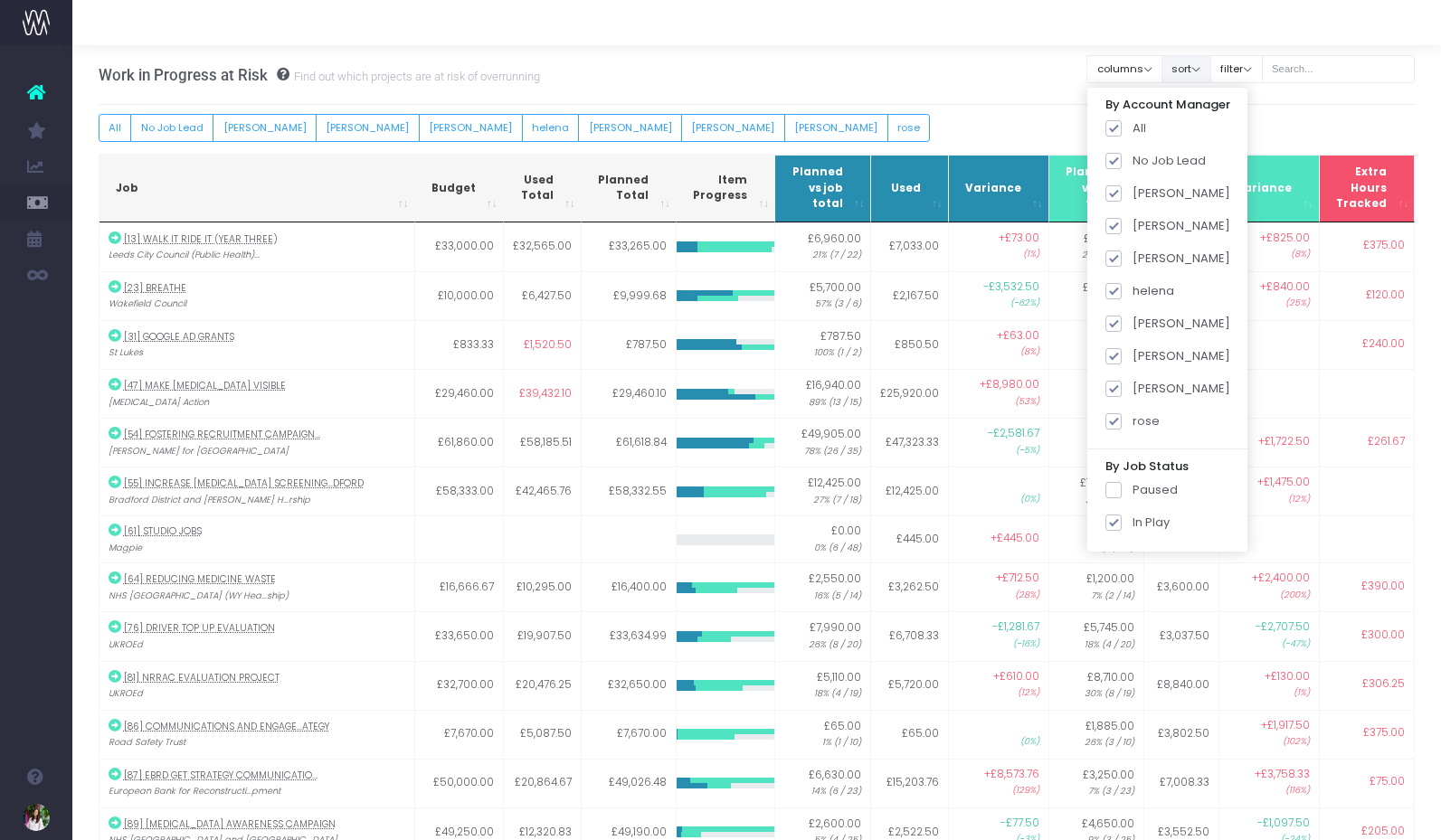
click at [1205, 66] on button "sort" at bounding box center [1186, 68] width 49 height 28
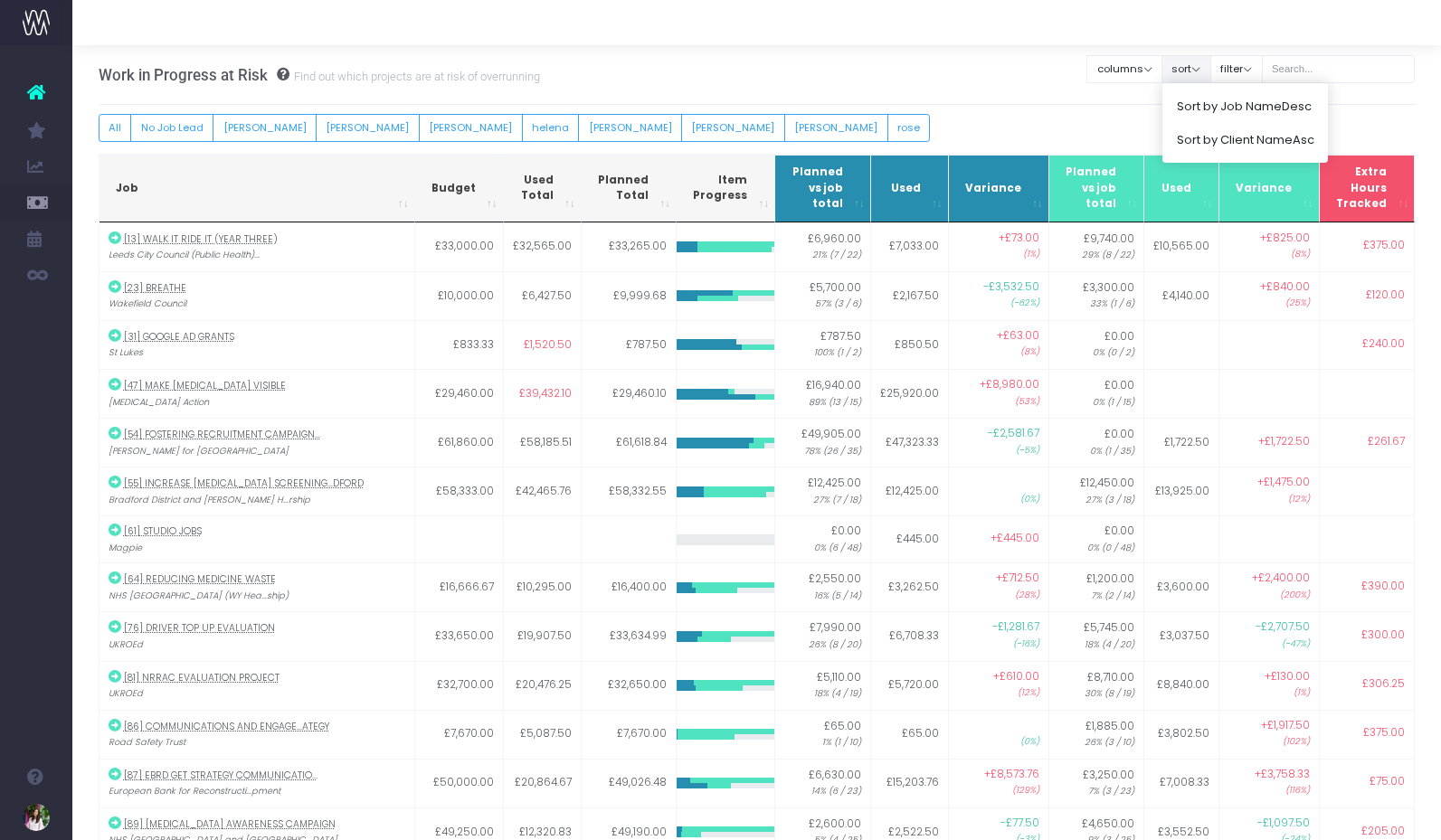
click at [752, 65] on div "Work in Progress at Risk Find out which projects are at risk of overrunning Cle…" at bounding box center [757, 75] width 1317 height 59
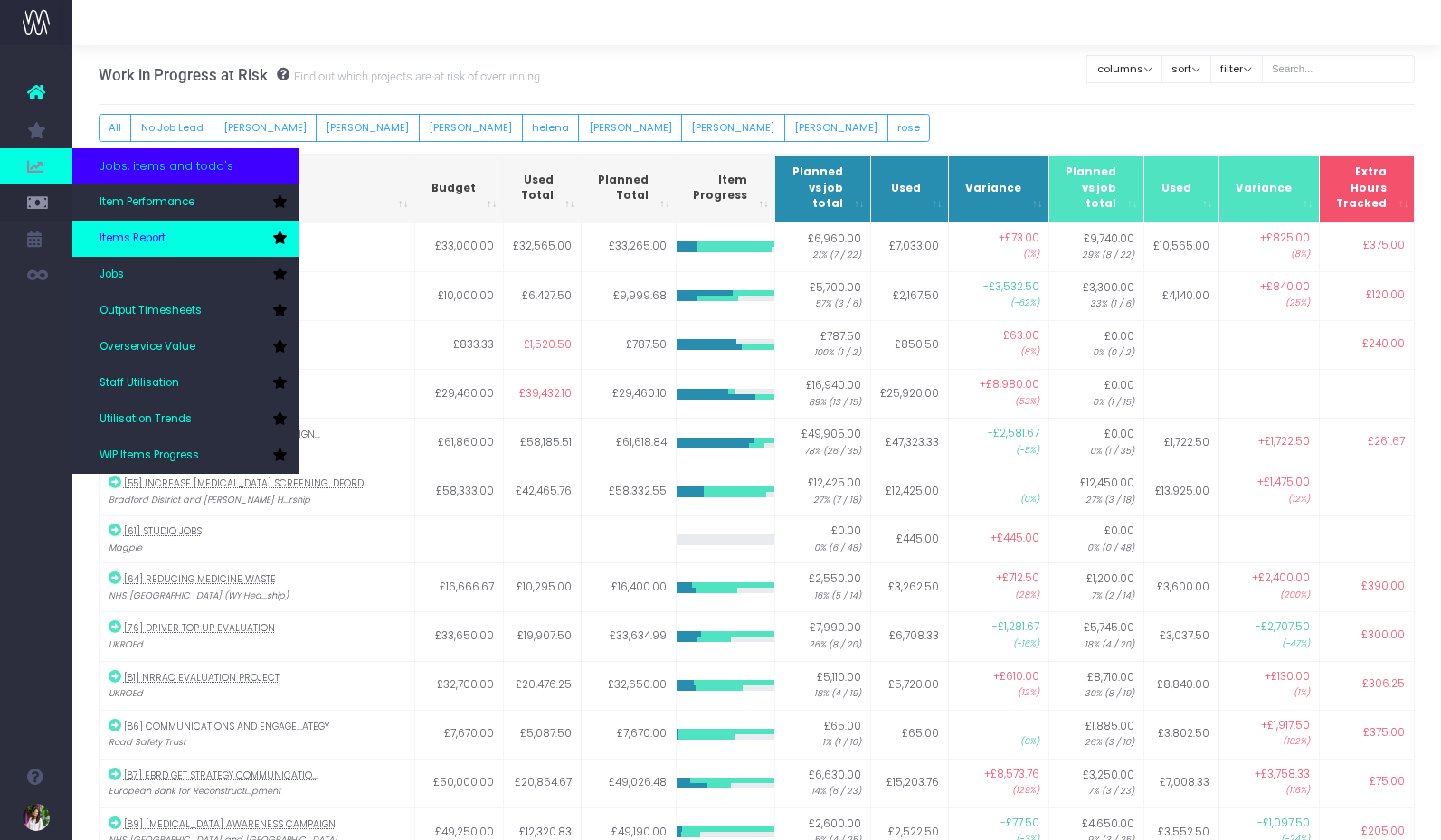
click at [142, 242] on span "Items Report" at bounding box center [132, 239] width 66 height 16
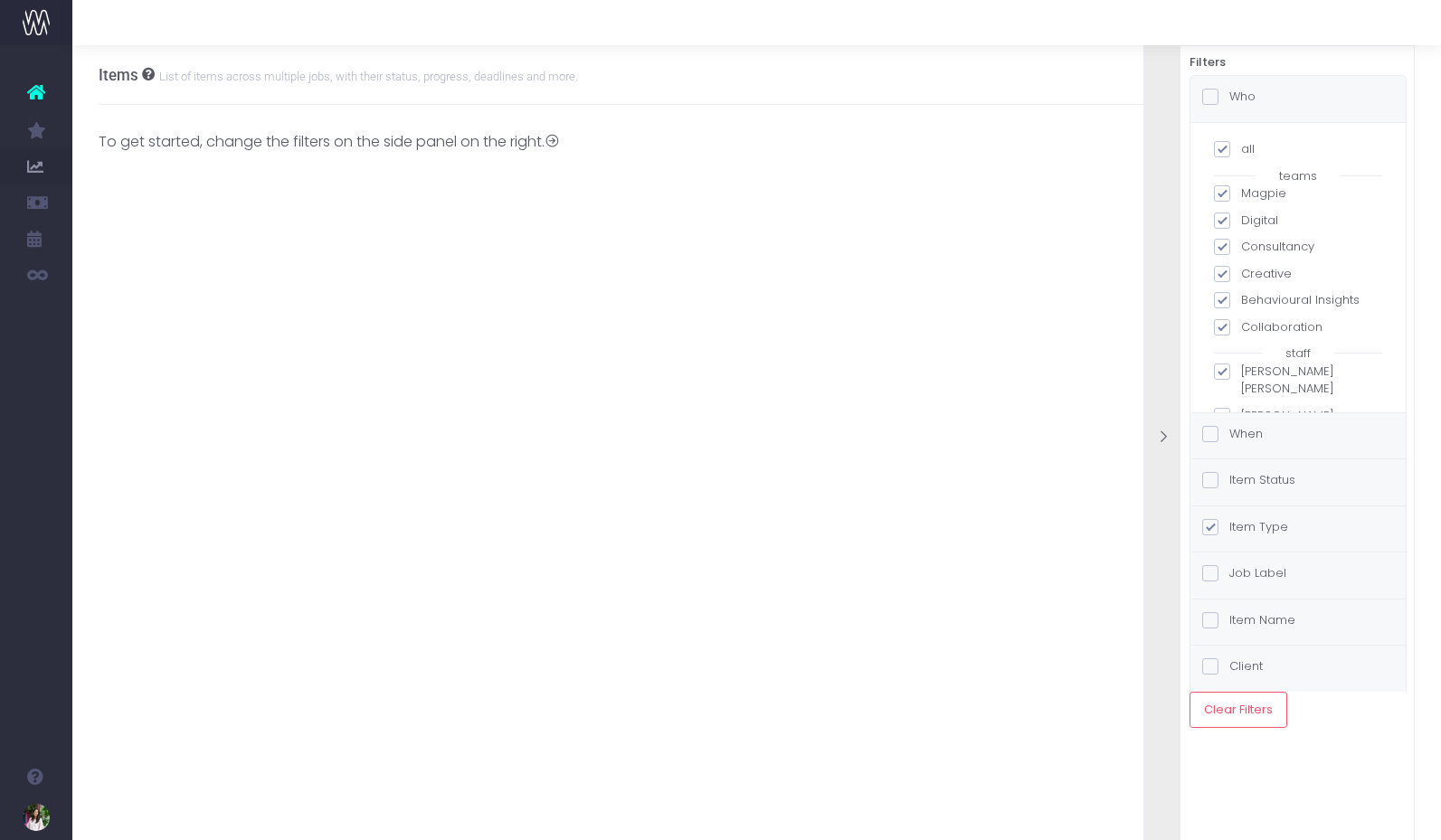
click at [1221, 147] on span at bounding box center [1222, 149] width 16 height 16
click at [1241, 147] on input "all" at bounding box center [1246, 145] width 12 height 12
checkbox input "false"
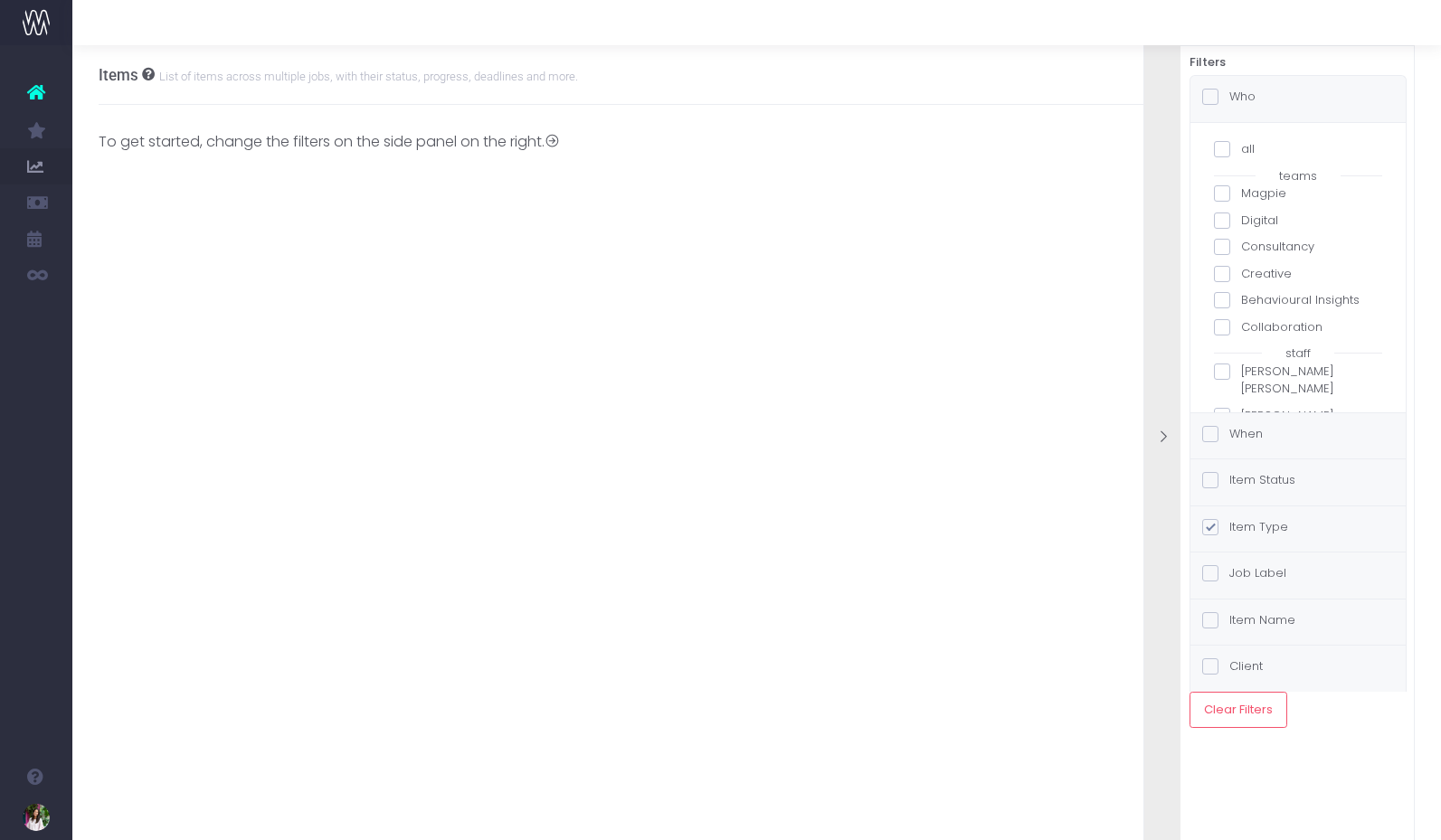
checkbox input "false"
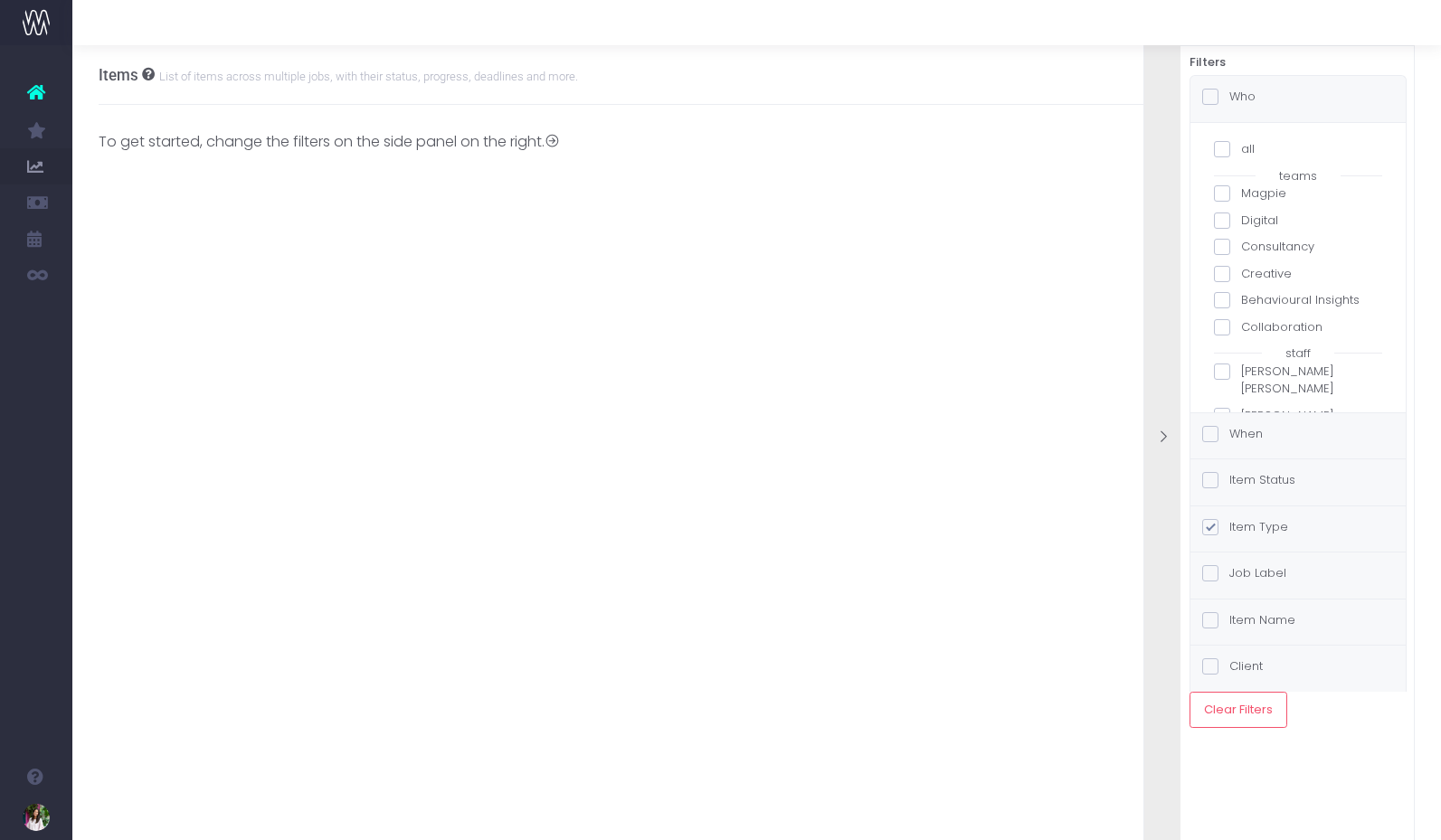
checkbox input "false"
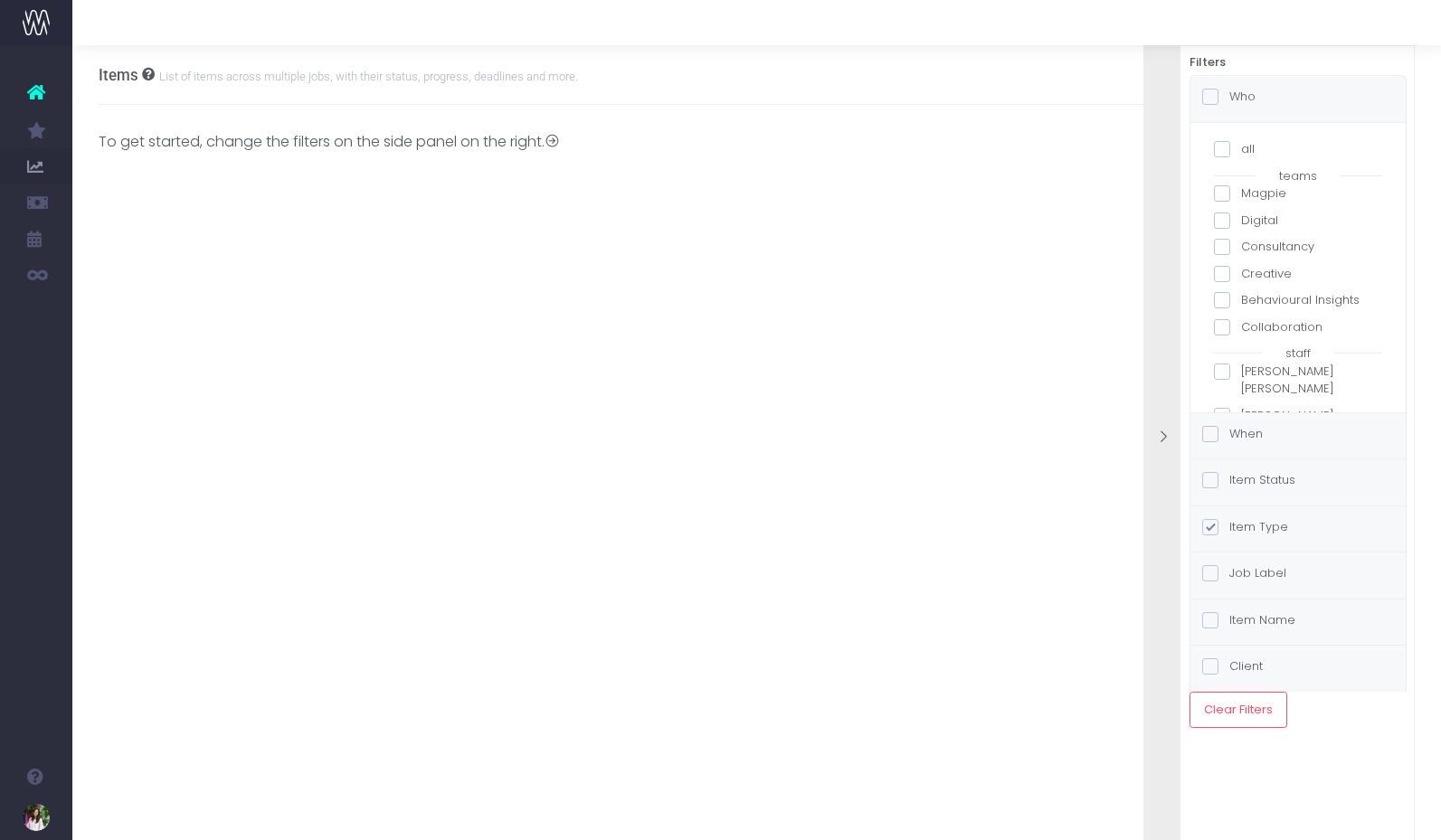
checkbox input "false"
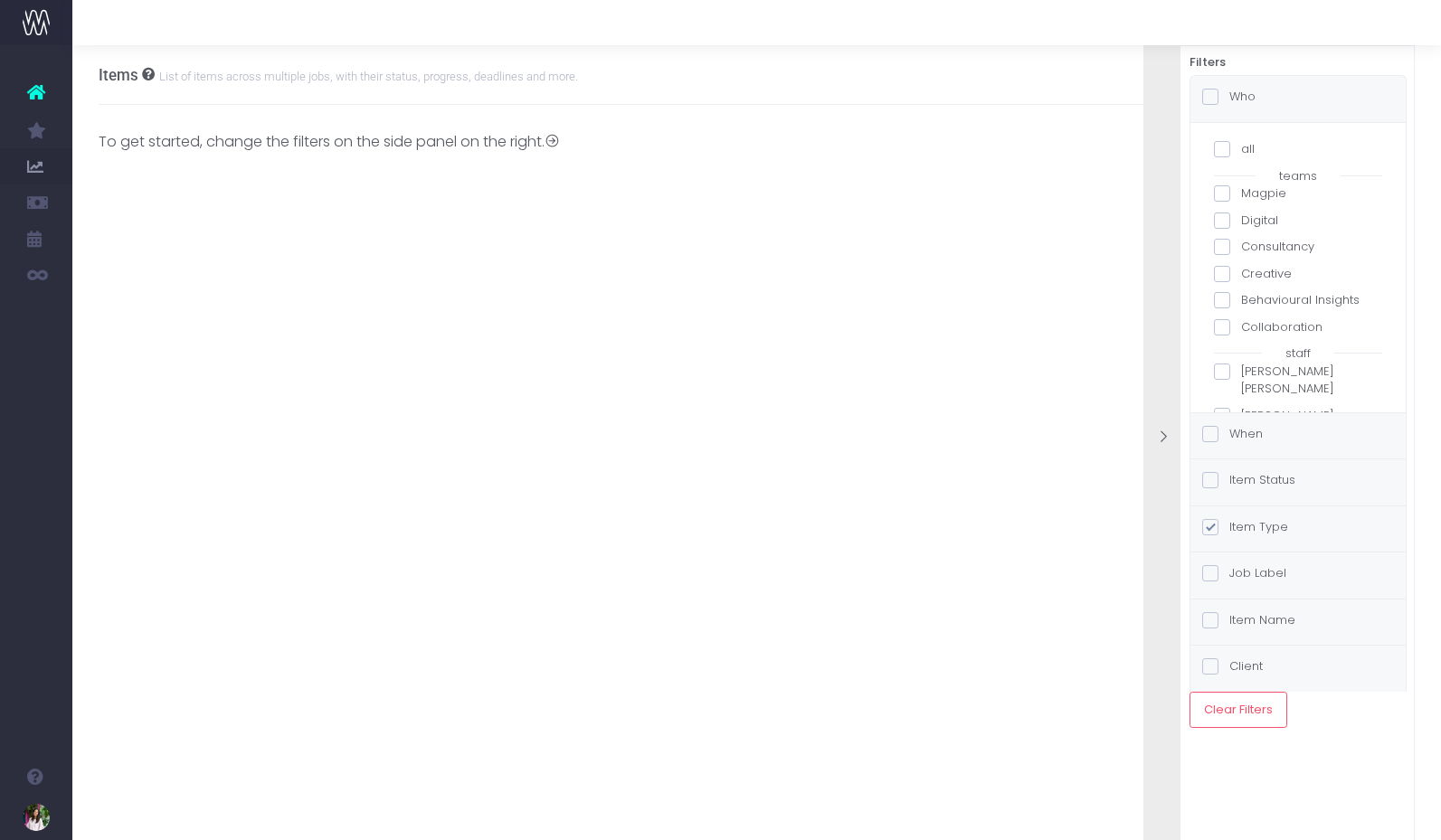
checkbox input "false"
click at [1218, 225] on span at bounding box center [1222, 221] width 16 height 16
click at [1241, 224] on input "Digital" at bounding box center [1246, 217] width 12 height 12
checkbox input "true"
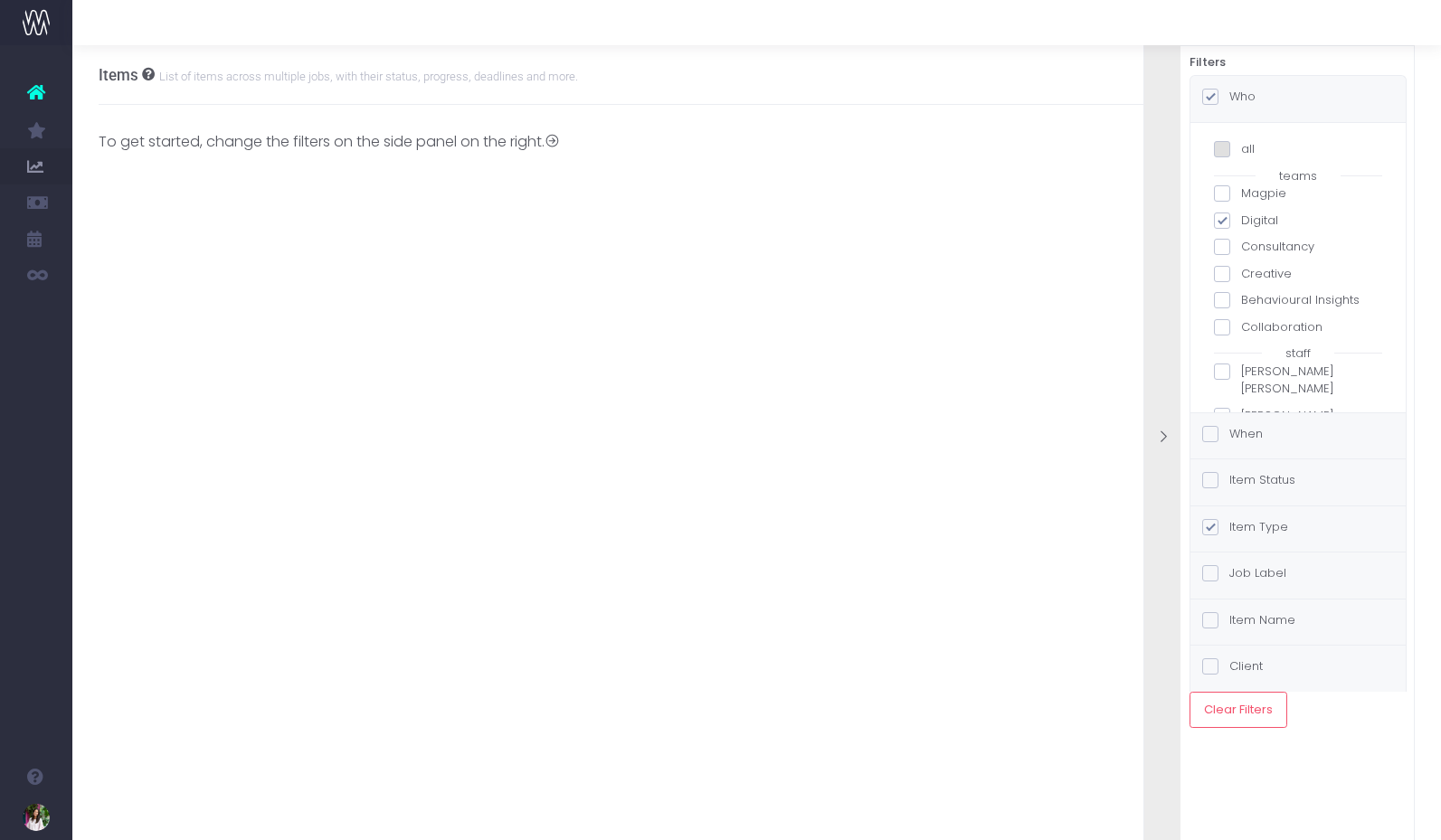
checkbox input "true"
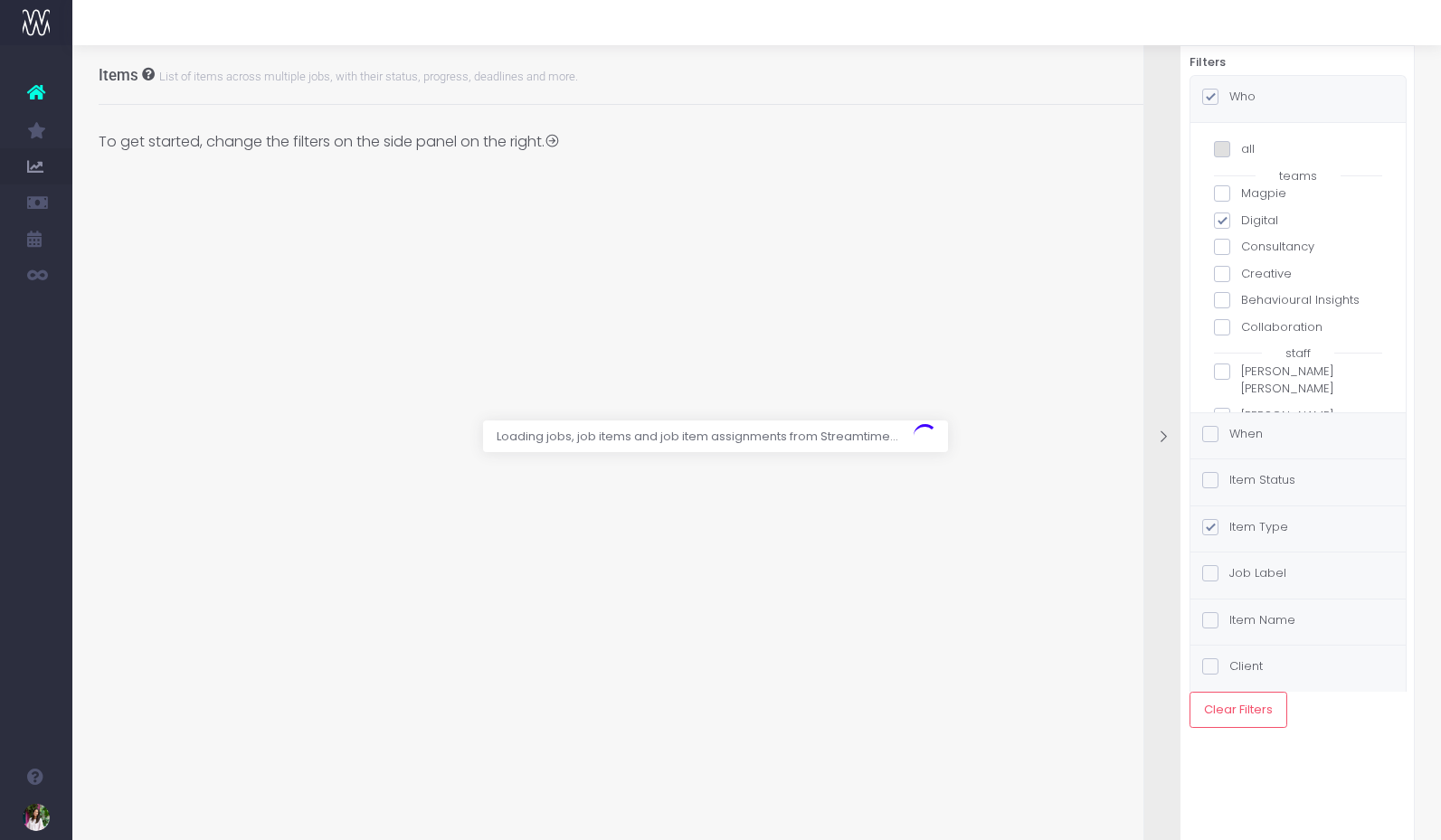
click at [1223, 271] on span at bounding box center [1222, 274] width 16 height 16
click at [1241, 271] on input "Creative" at bounding box center [1246, 270] width 12 height 12
checkbox input "true"
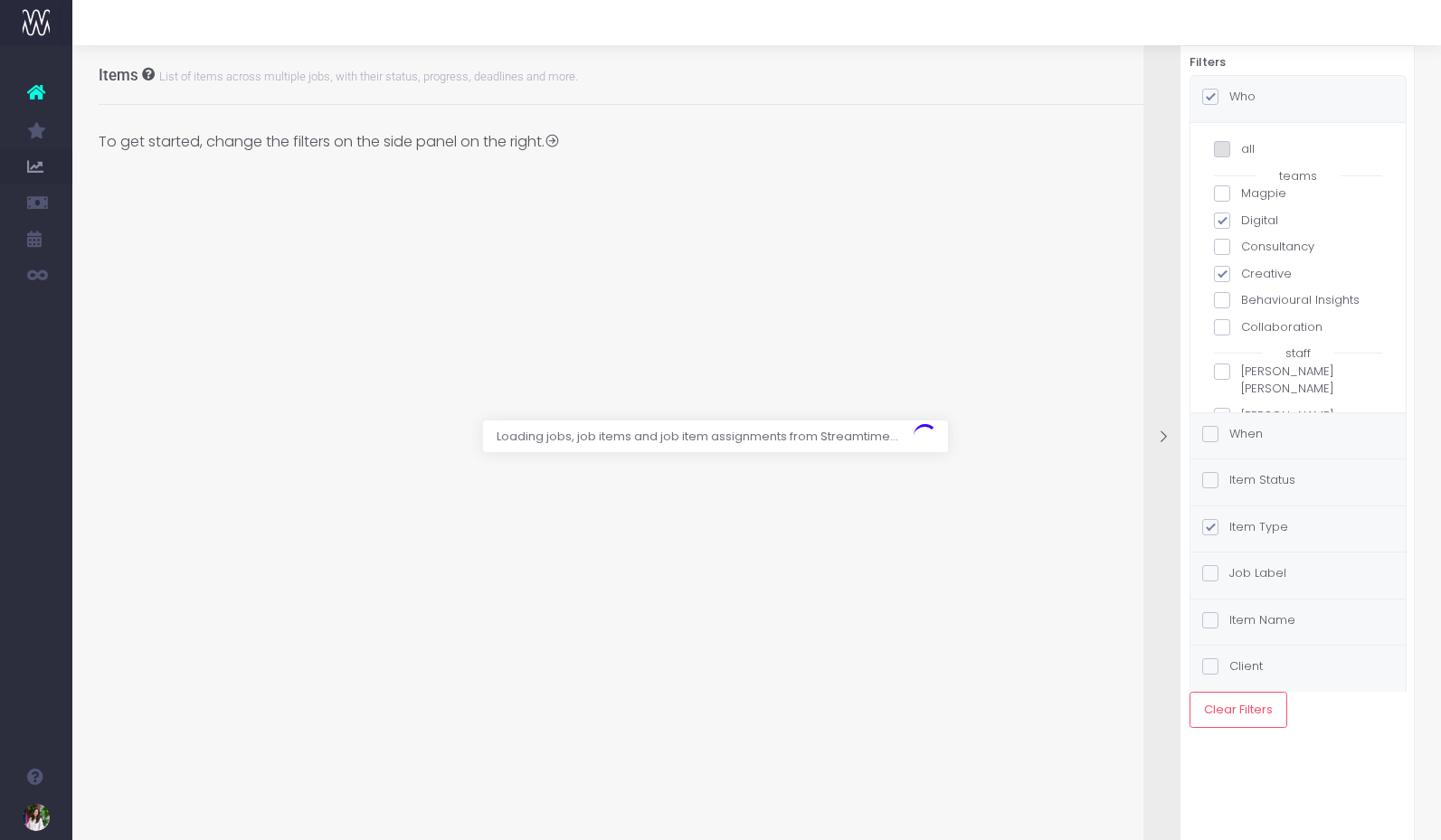
checkbox input "true"
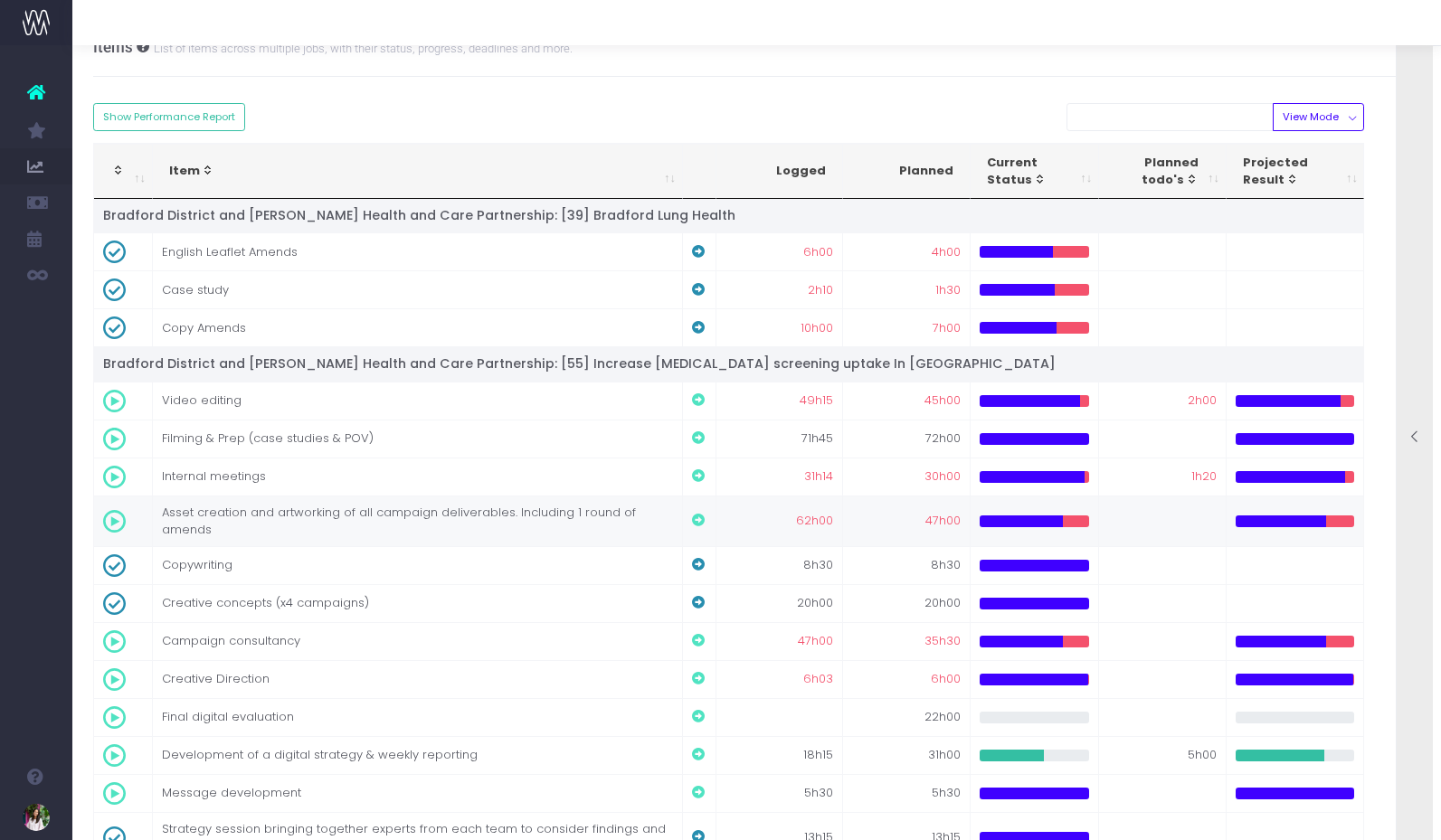
scroll to position [0, 5]
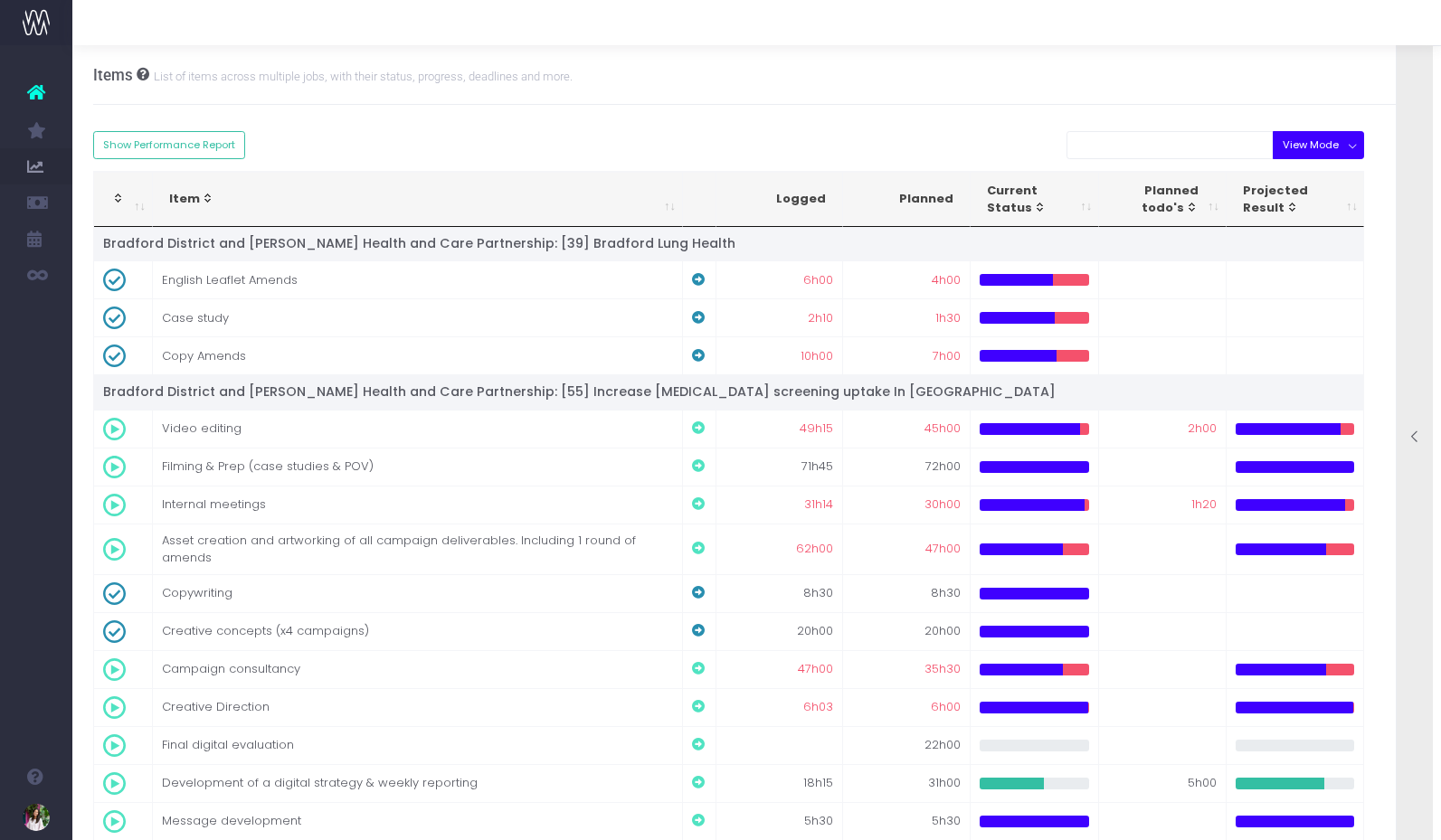
click at [1331, 156] on button "View Mode" at bounding box center [1318, 145] width 91 height 28
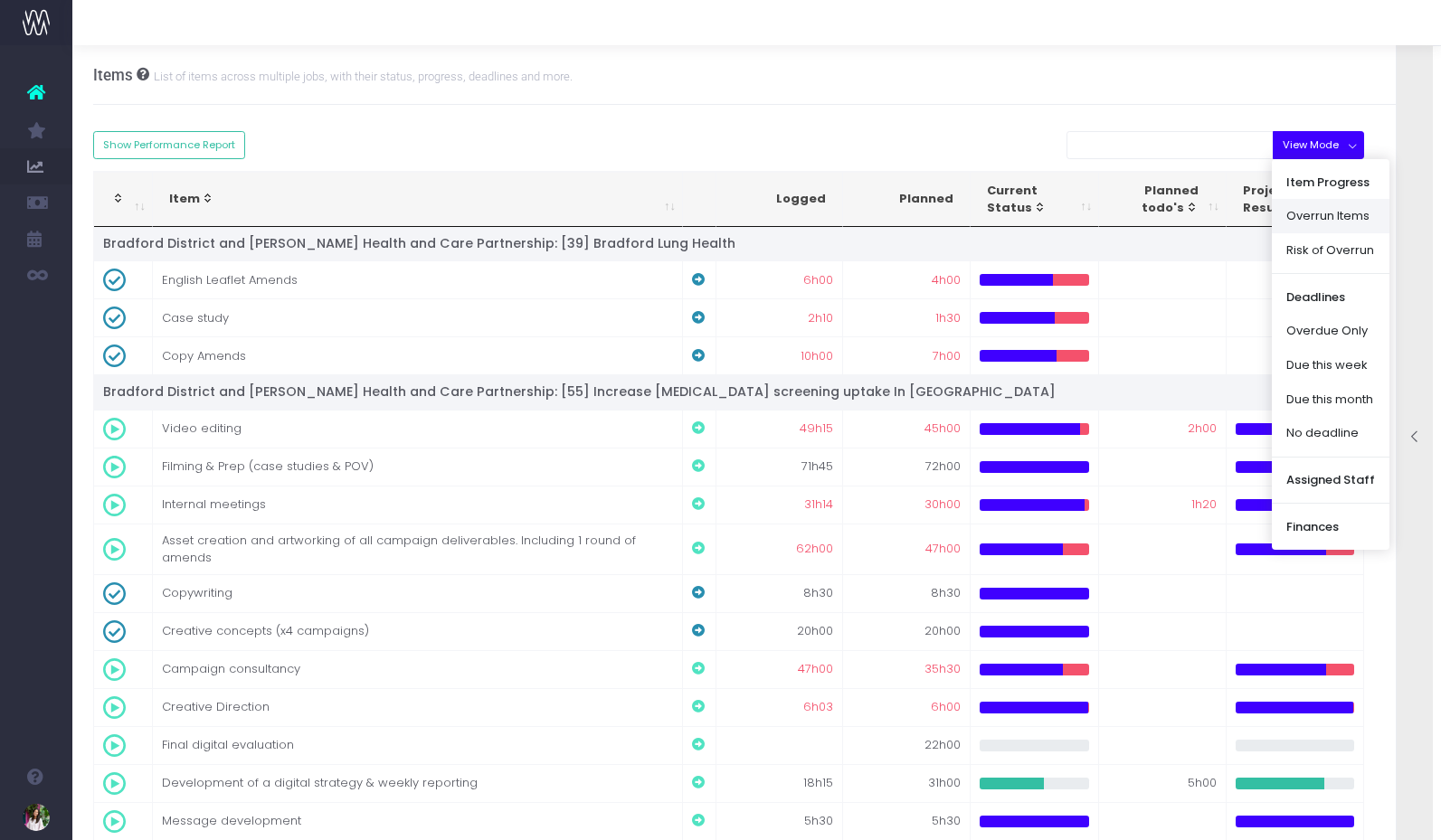
click at [1333, 206] on link "Overrun Items" at bounding box center [1330, 216] width 118 height 35
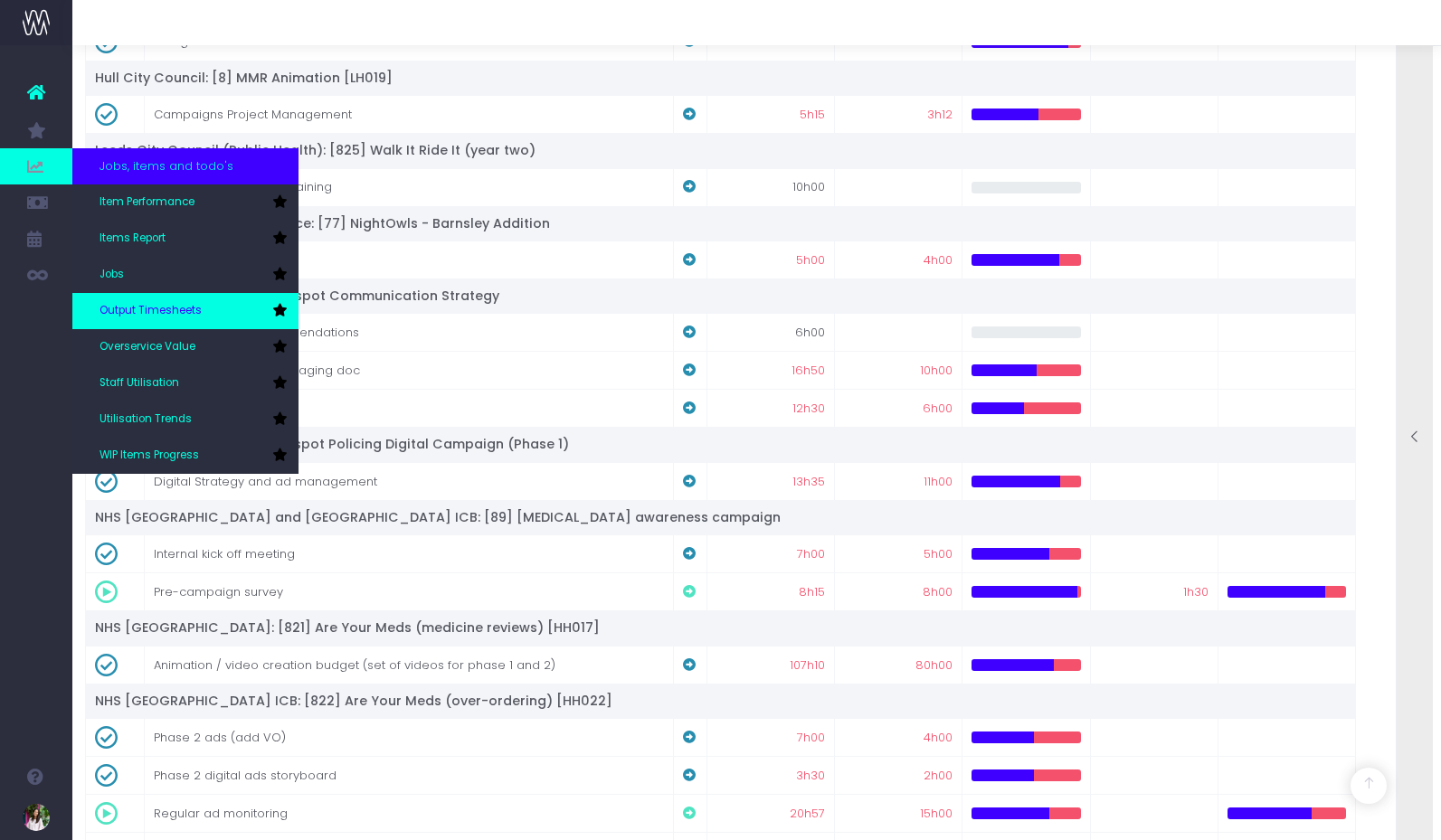
scroll to position [1832, 14]
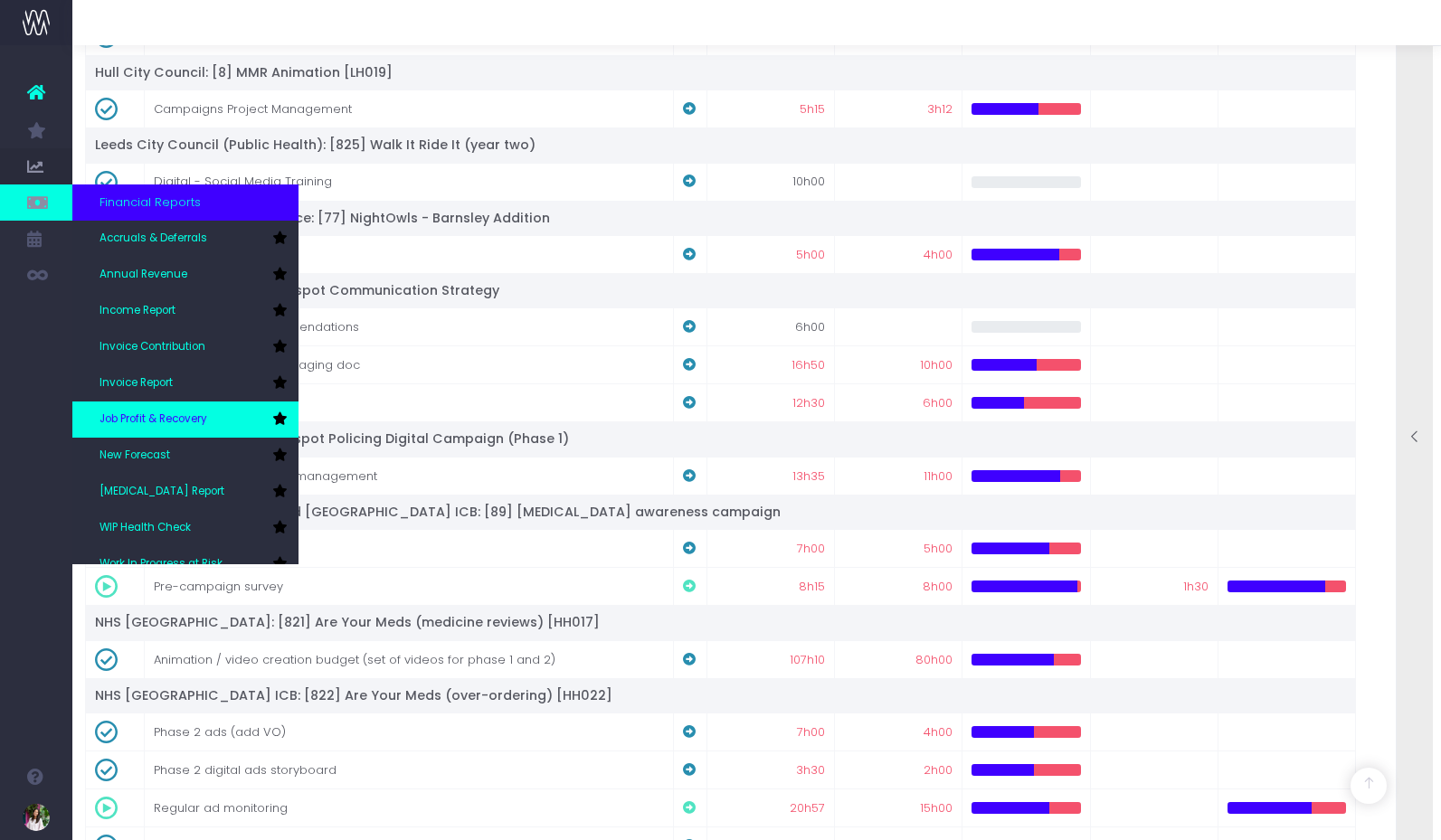
click at [154, 417] on span "Job Profit & Recovery" at bounding box center [153, 420] width 108 height 16
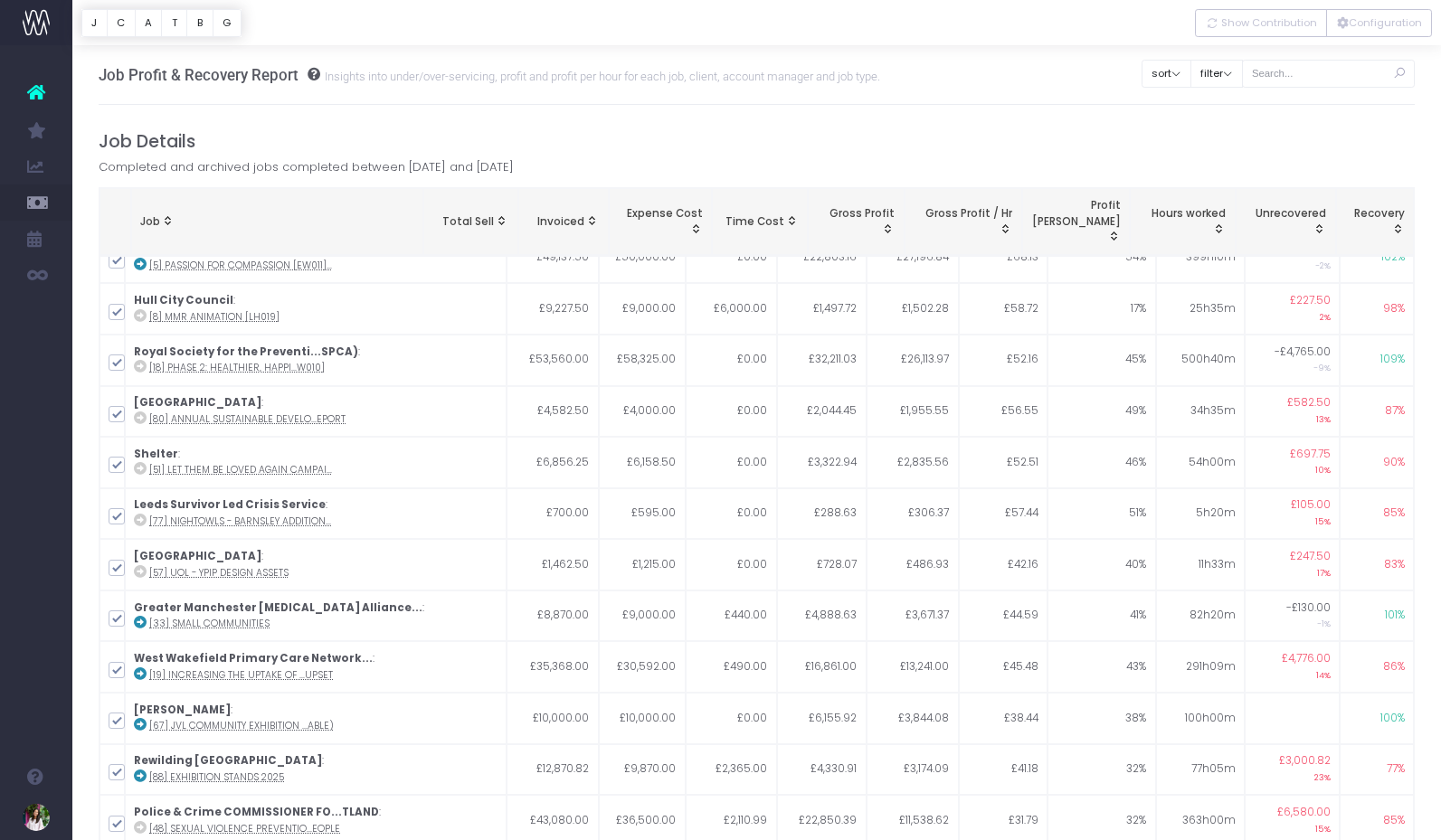
scroll to position [778, 0]
